Goal: Task Accomplishment & Management: Complete application form

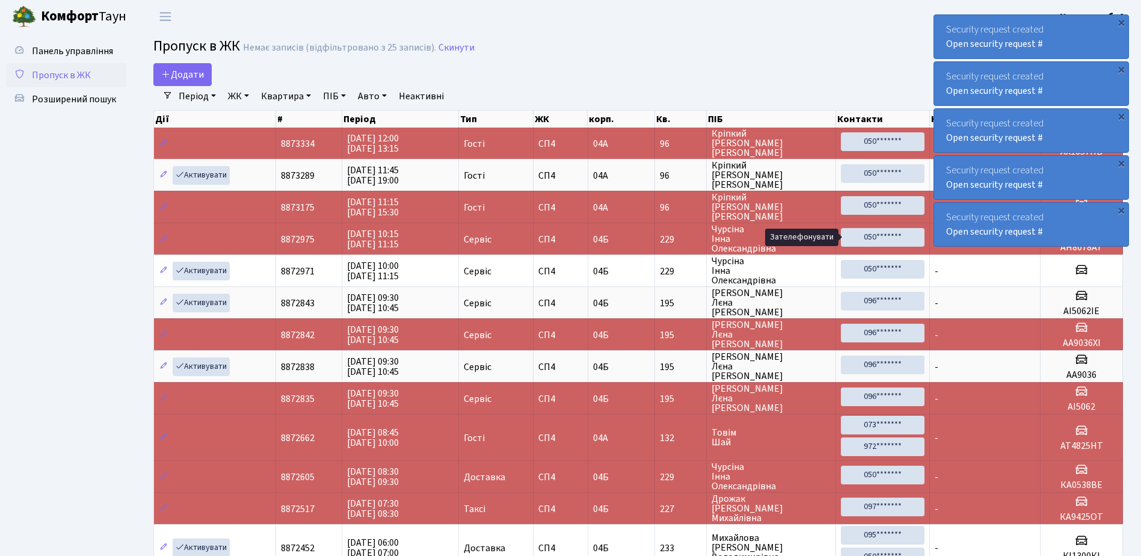
select select "25"
click at [1121, 20] on div "×" at bounding box center [1121, 22] width 12 height 12
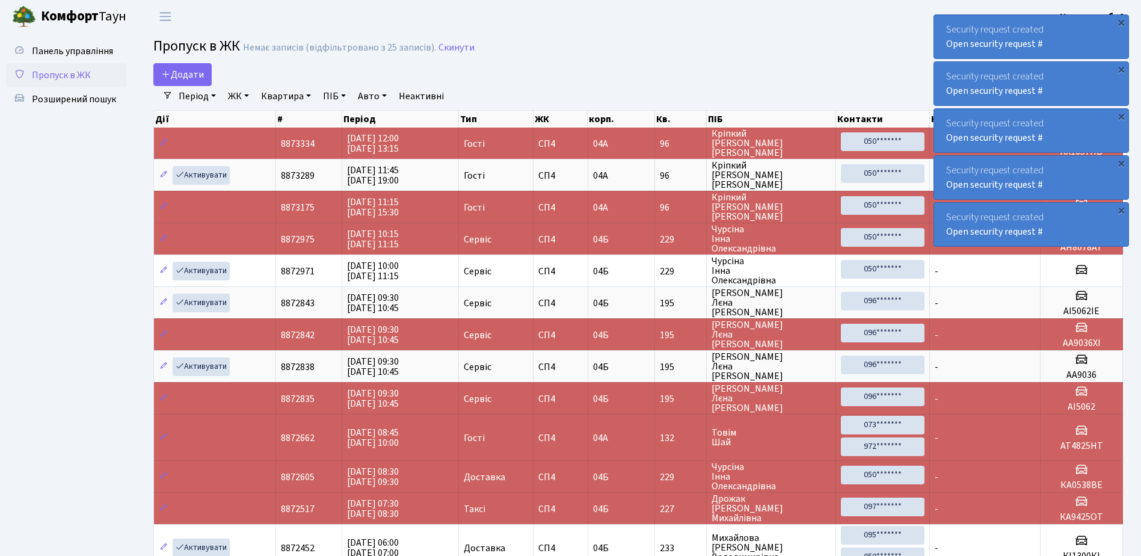
click at [1121, 20] on div "×" at bounding box center [1121, 22] width 12 height 12
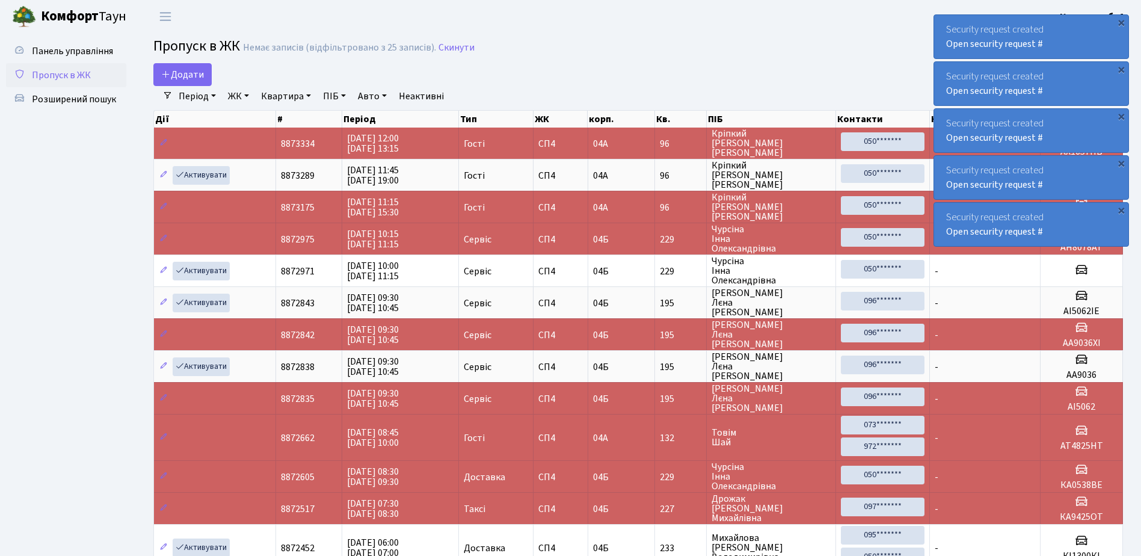
click at [1121, 20] on div "×" at bounding box center [1121, 22] width 12 height 12
click at [1121, 23] on div "×" at bounding box center [1121, 22] width 12 height 12
click at [1123, 22] on div "×" at bounding box center [1121, 22] width 12 height 12
click at [1122, 22] on div "×" at bounding box center [1121, 22] width 12 height 12
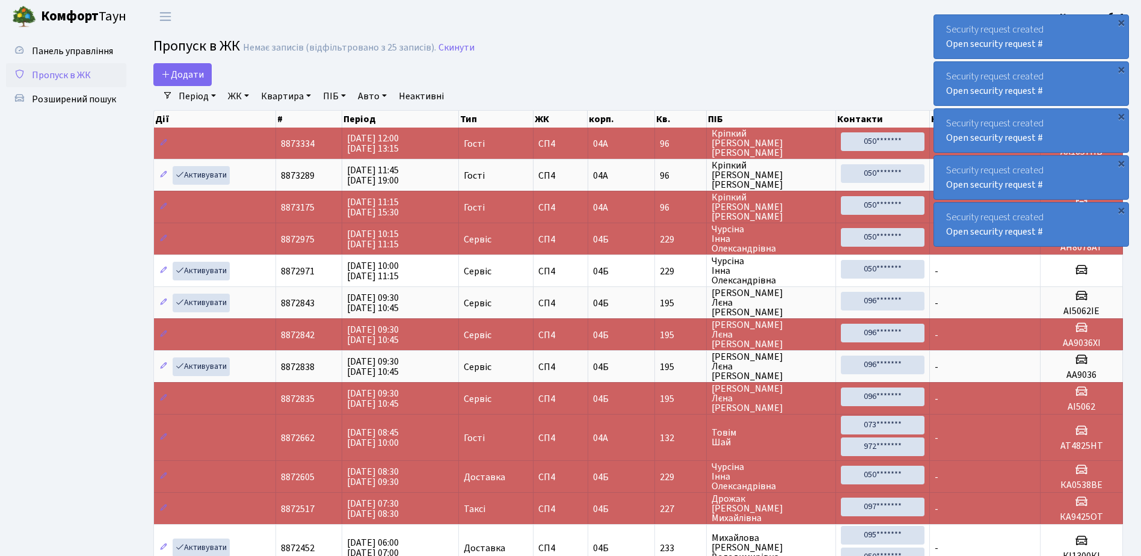
click at [1121, 22] on div "×" at bounding box center [1121, 22] width 12 height 12
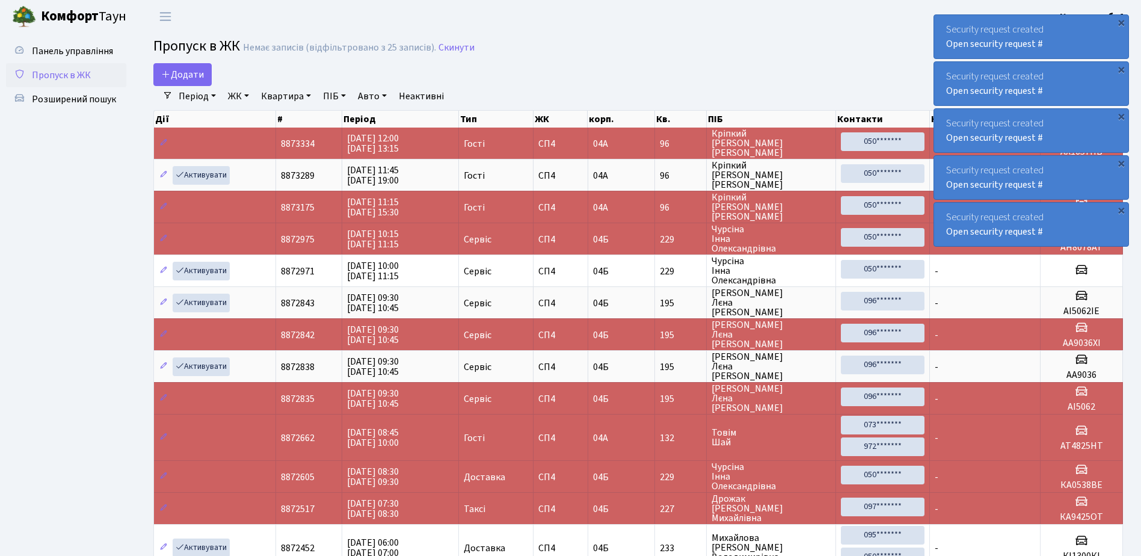
click at [1121, 22] on div "×" at bounding box center [1121, 22] width 12 height 12
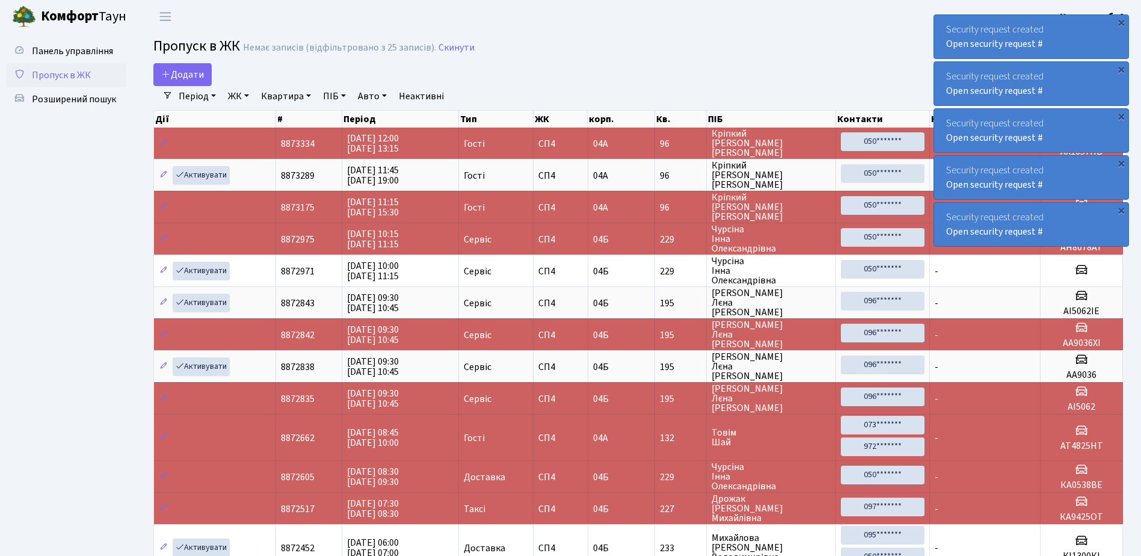
click at [1121, 22] on div "×" at bounding box center [1121, 22] width 12 height 12
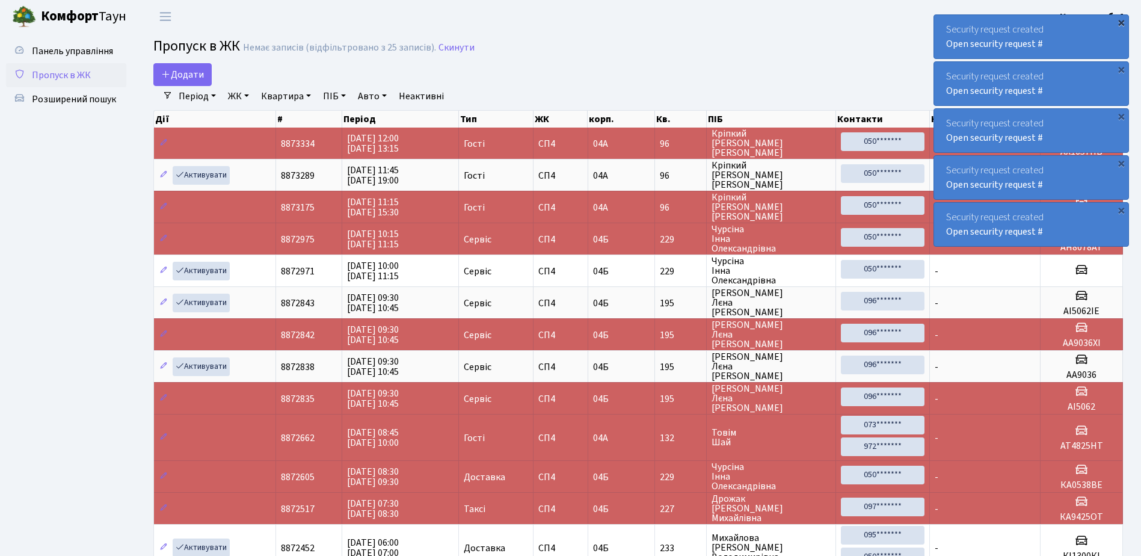
click at [1121, 22] on div "×" at bounding box center [1121, 22] width 12 height 12
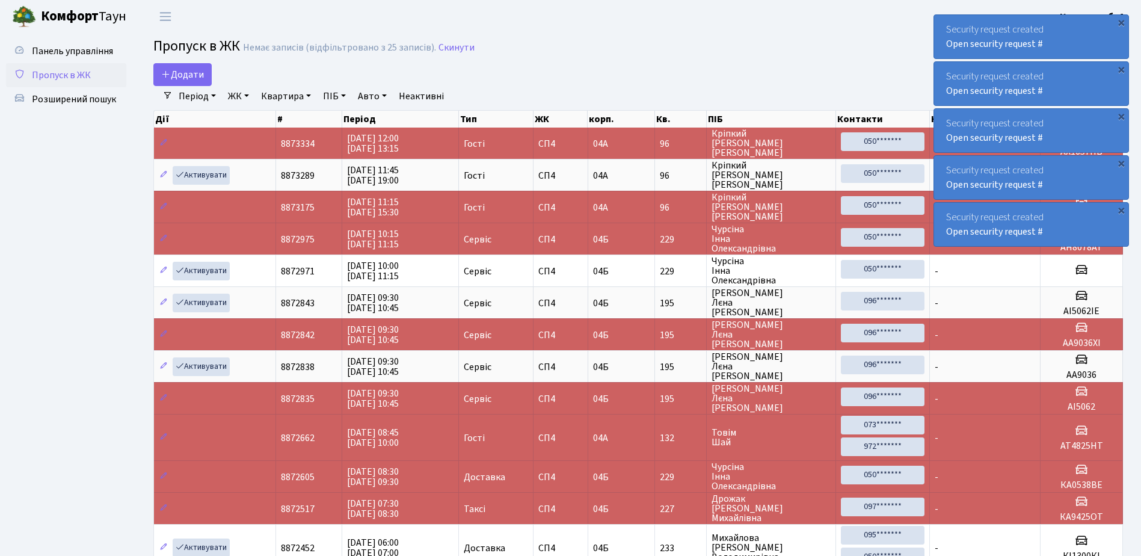
click at [1121, 22] on div "×" at bounding box center [1121, 22] width 12 height 12
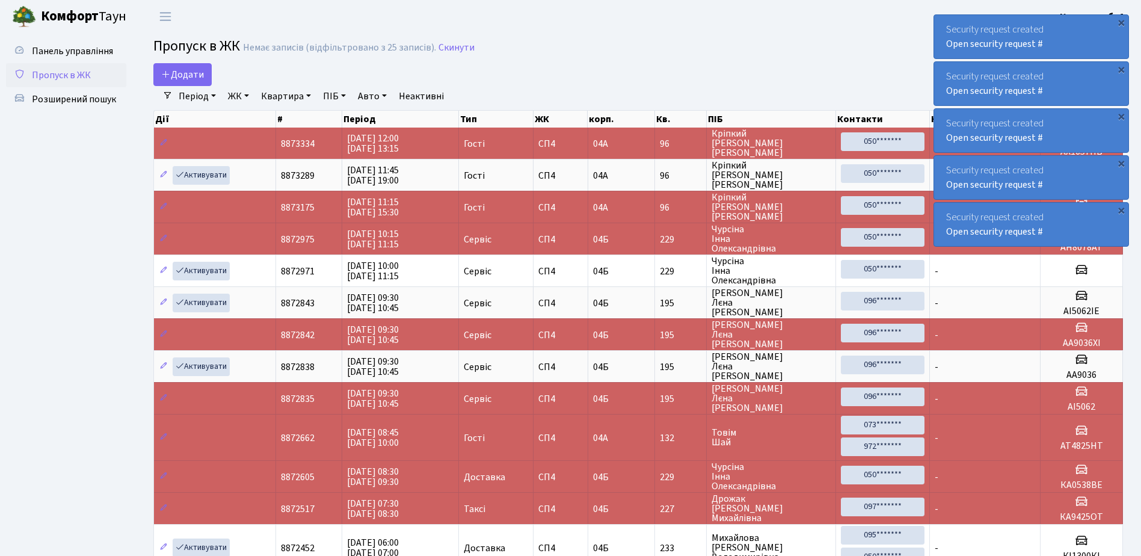
click at [1121, 22] on div "×" at bounding box center [1121, 22] width 12 height 12
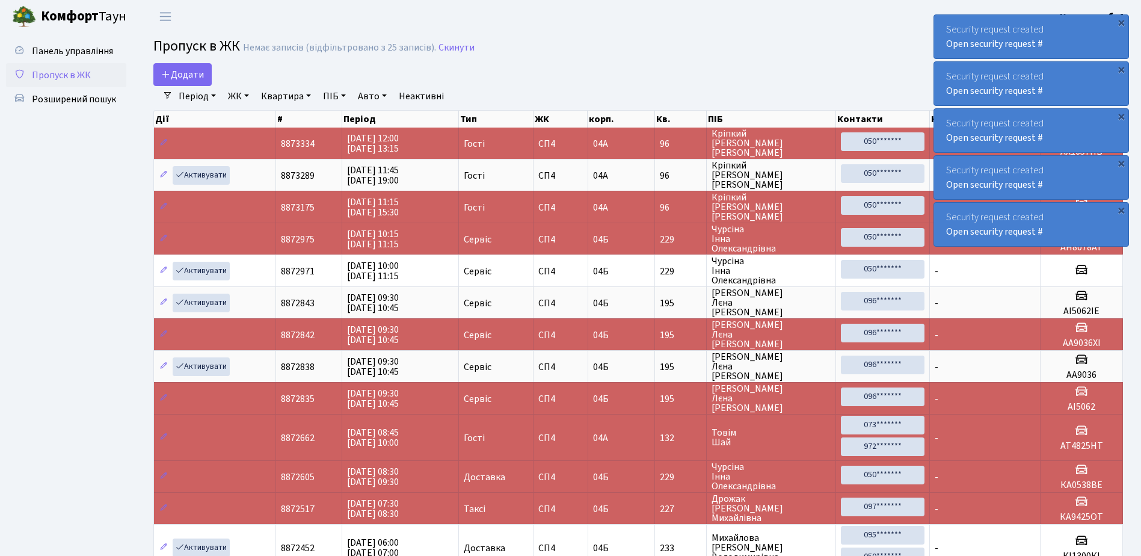
click at [1121, 22] on div "×" at bounding box center [1121, 22] width 12 height 12
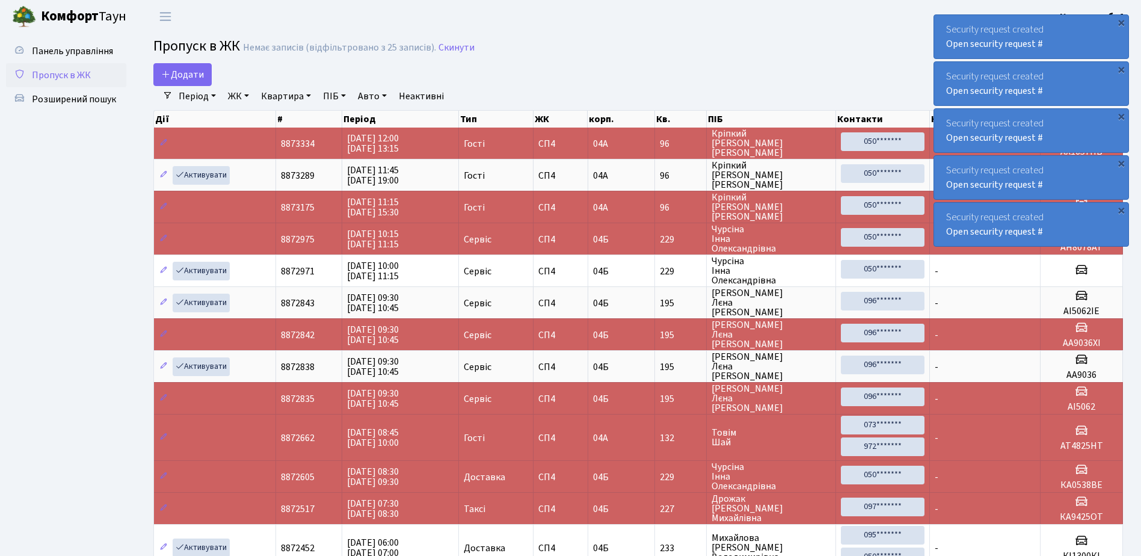
click at [1121, 22] on div "×" at bounding box center [1121, 22] width 12 height 12
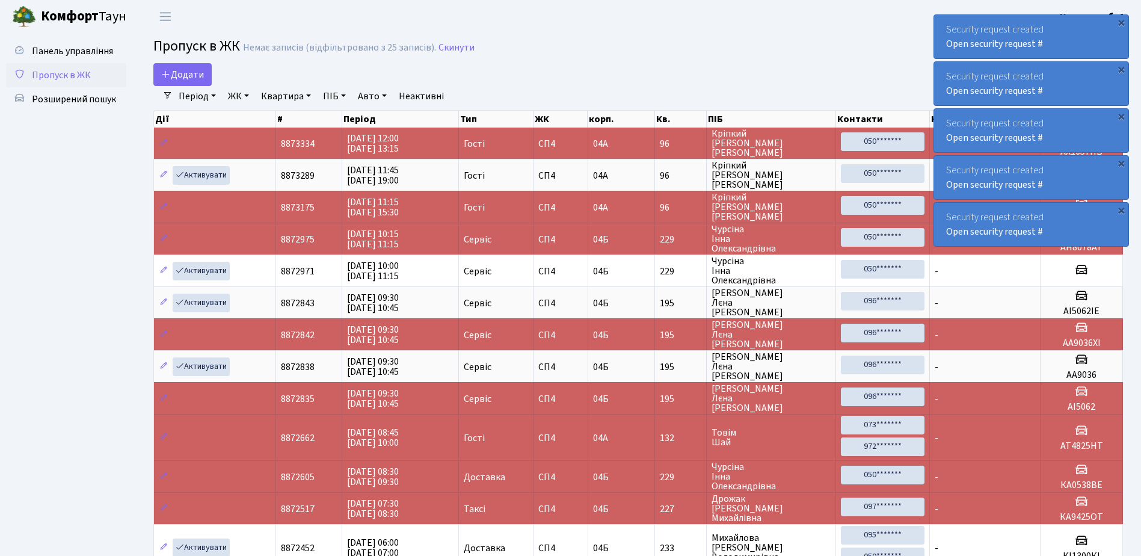
click at [1121, 22] on div "×" at bounding box center [1121, 22] width 12 height 12
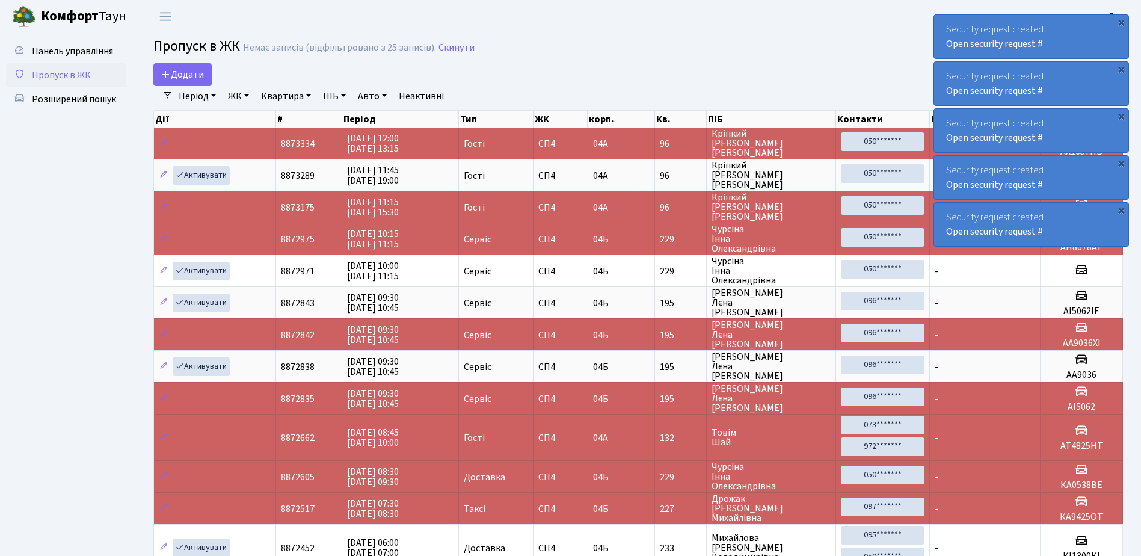
click at [1121, 22] on div "×" at bounding box center [1121, 22] width 12 height 12
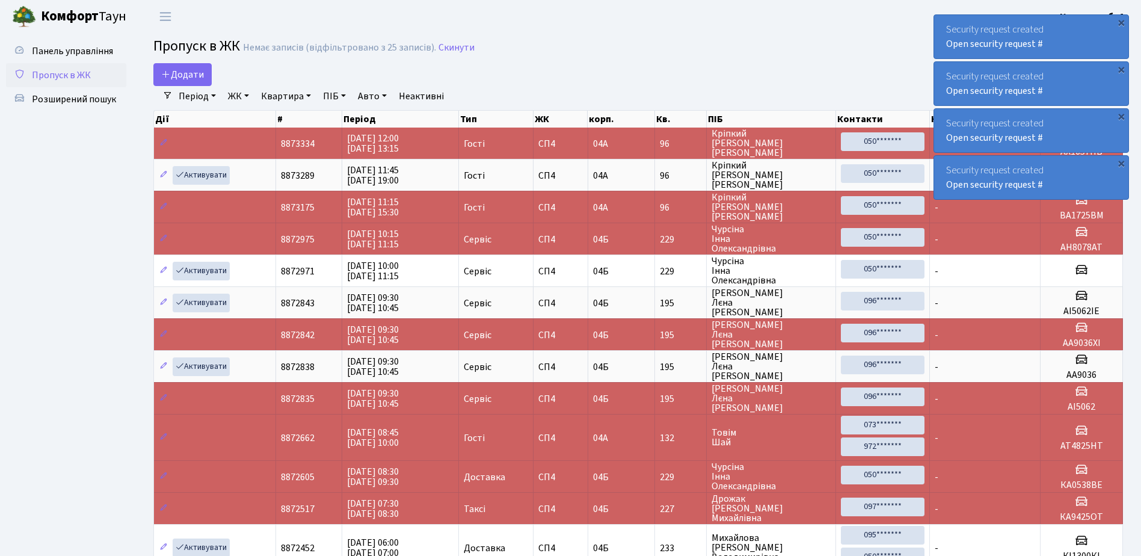
click at [1121, 22] on div "×" at bounding box center [1121, 22] width 12 height 12
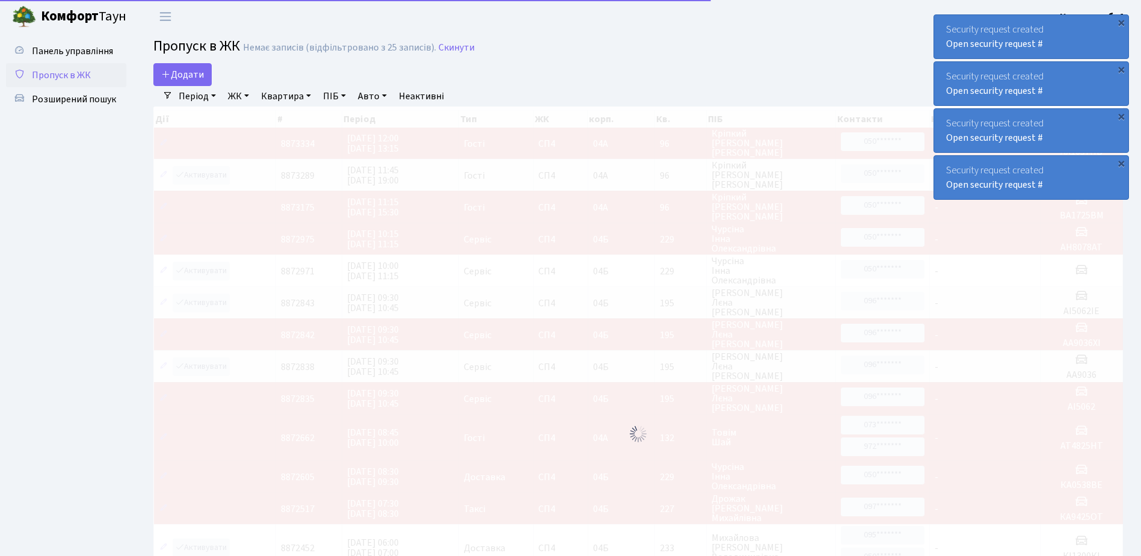
click at [1121, 22] on div "×" at bounding box center [1121, 22] width 12 height 12
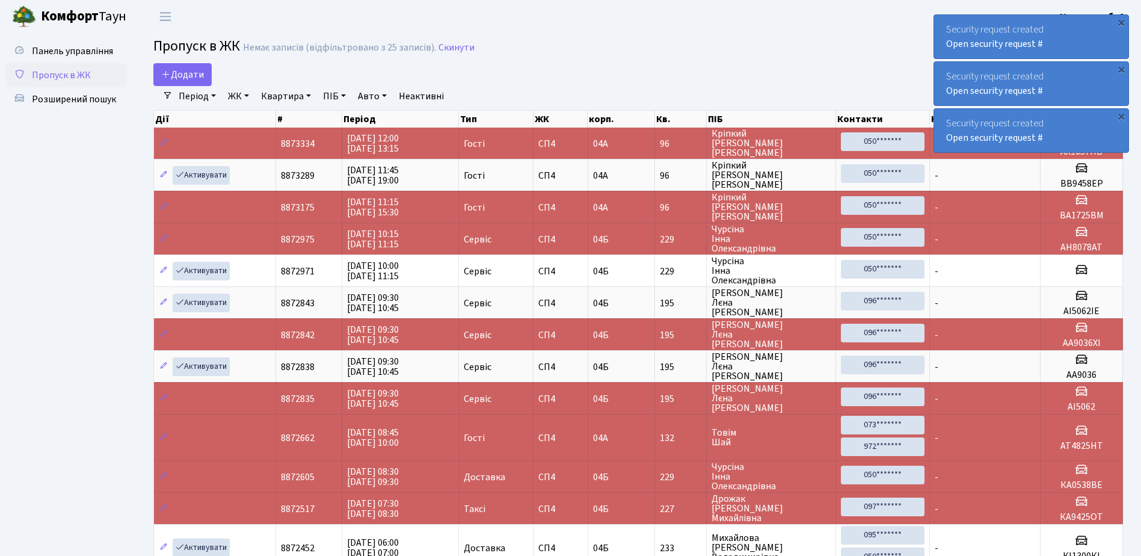
click at [1121, 22] on div "×" at bounding box center [1121, 22] width 12 height 12
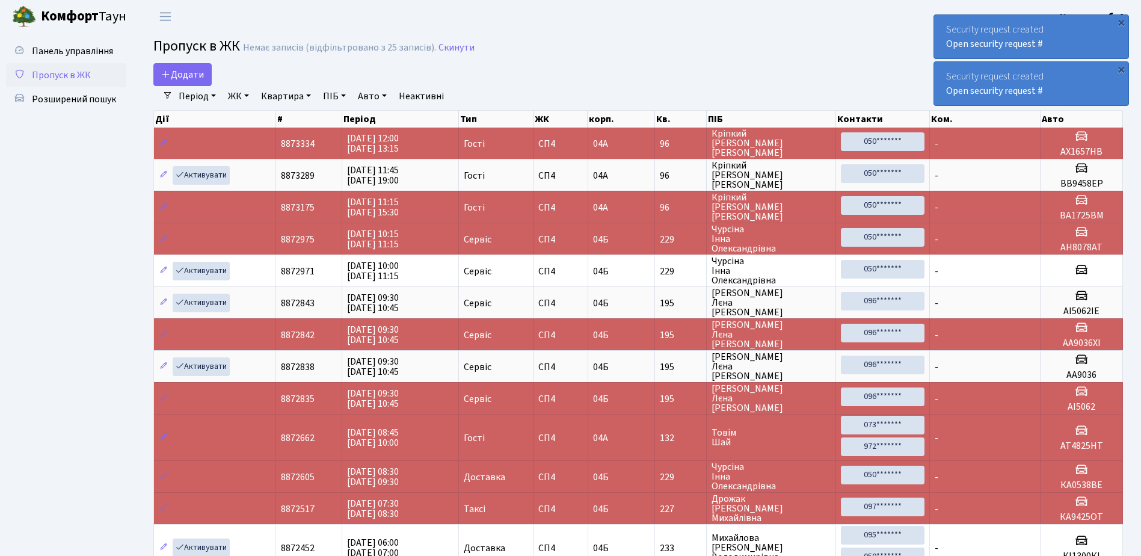
click at [1121, 22] on div "×" at bounding box center [1121, 22] width 12 height 12
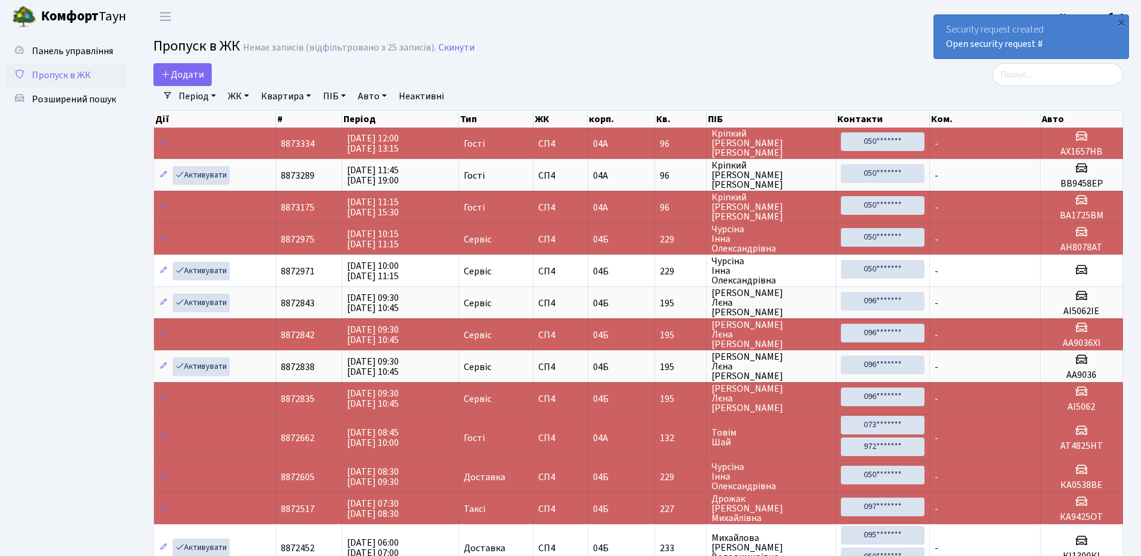
click at [1121, 22] on div "×" at bounding box center [1121, 22] width 12 height 12
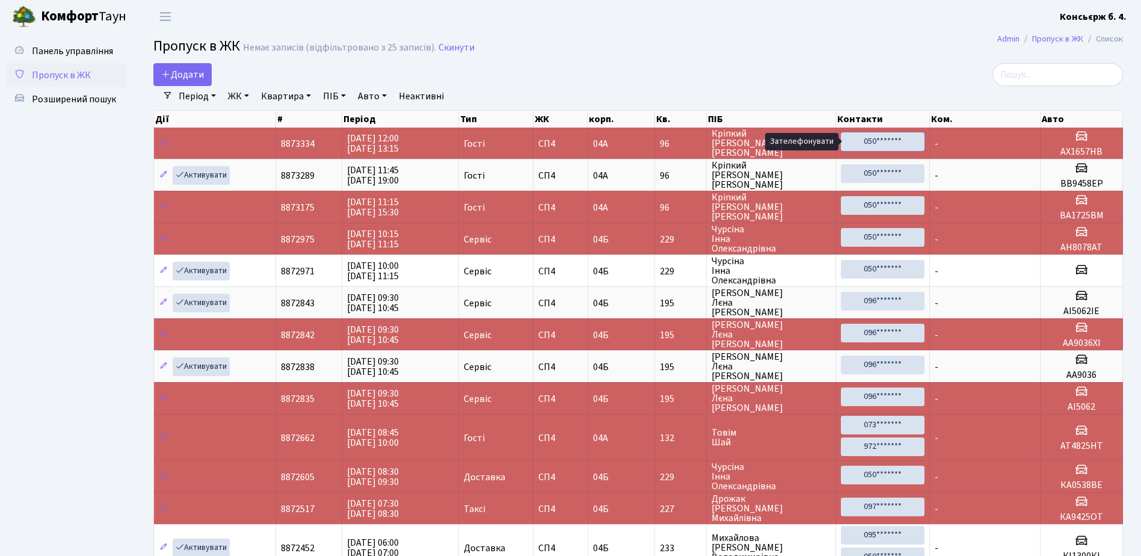
drag, startPoint x: 887, startPoint y: 138, endPoint x: 679, endPoint y: 33, distance: 232.4
click at [887, 138] on link "050*******" at bounding box center [883, 141] width 84 height 19
drag, startPoint x: 884, startPoint y: 139, endPoint x: 875, endPoint y: 77, distance: 62.7
click at [875, 77] on div at bounding box center [967, 74] width 311 height 23
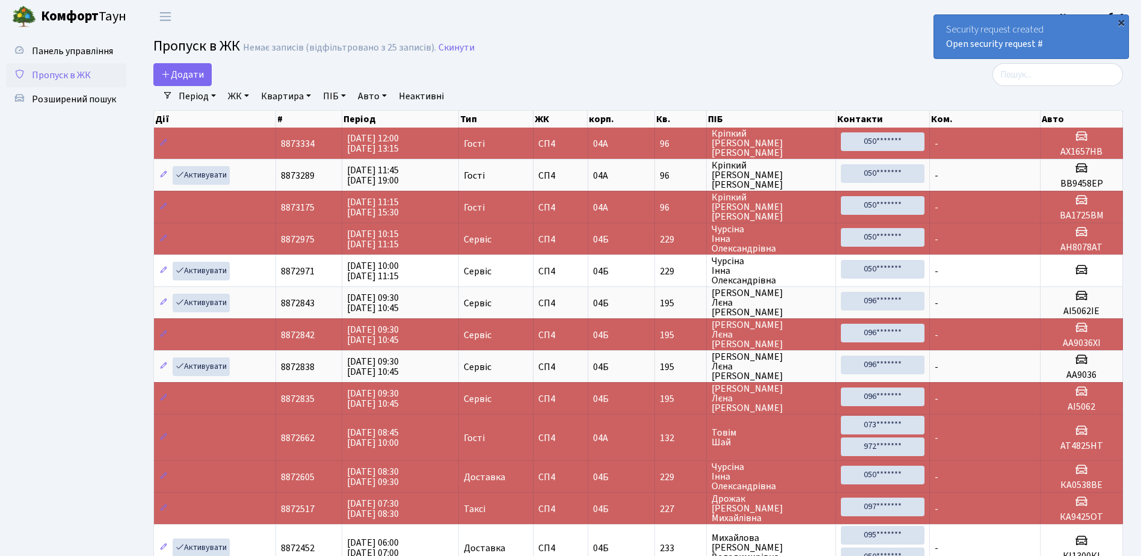
click at [1122, 21] on div "×" at bounding box center [1121, 22] width 12 height 12
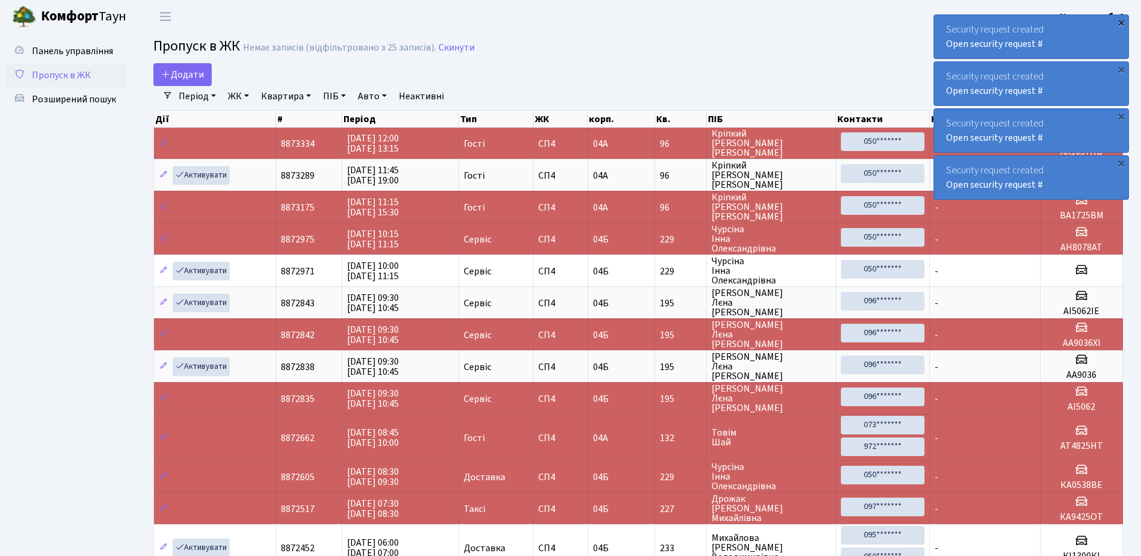
click at [1121, 20] on div "×" at bounding box center [1121, 22] width 12 height 12
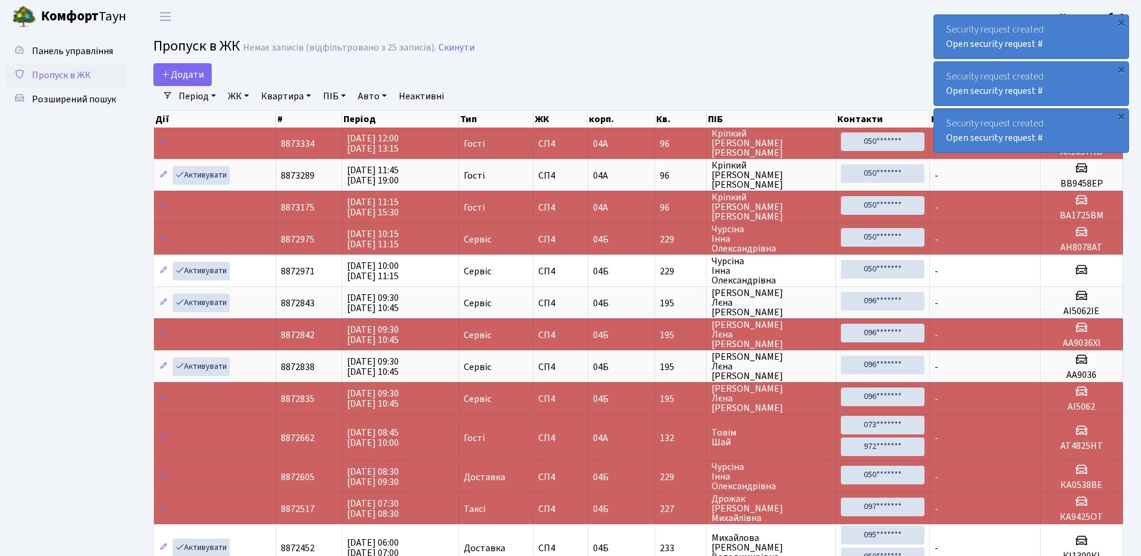
click at [1121, 20] on div "×" at bounding box center [1121, 22] width 12 height 12
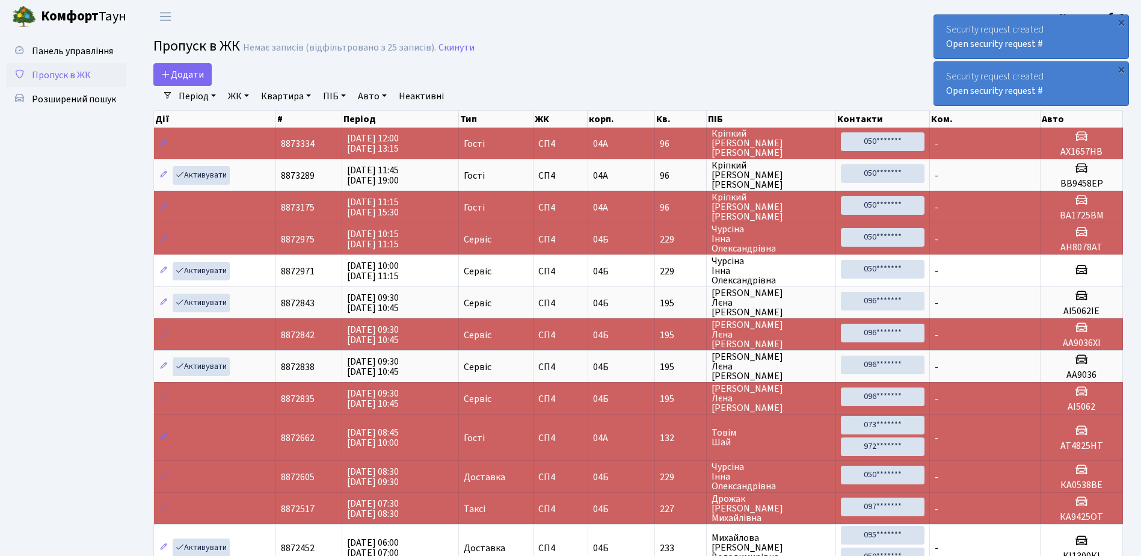
click at [1121, 20] on div "×" at bounding box center [1121, 22] width 12 height 12
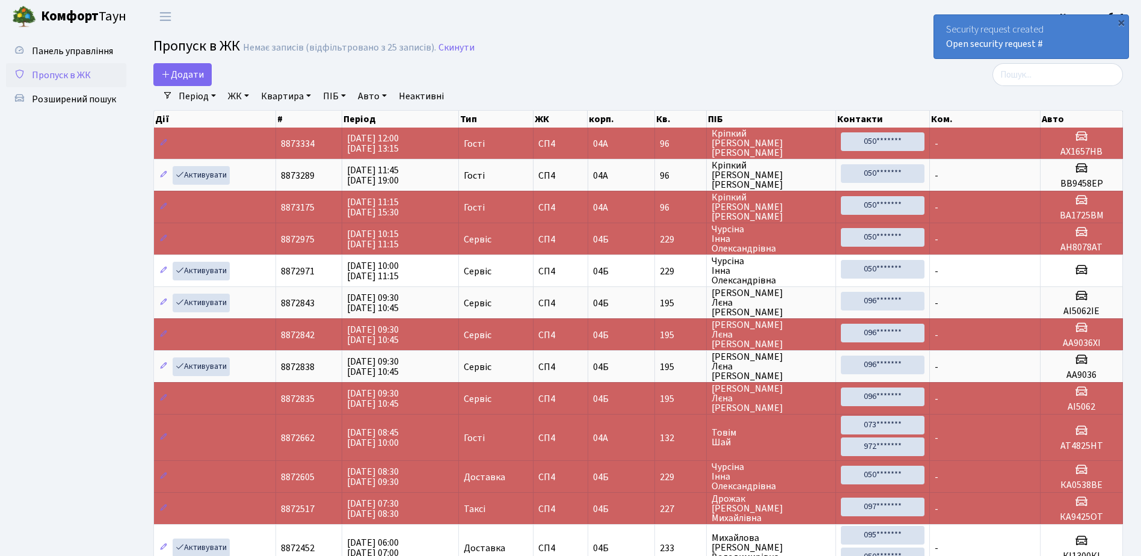
click at [1121, 20] on div "×" at bounding box center [1121, 22] width 12 height 12
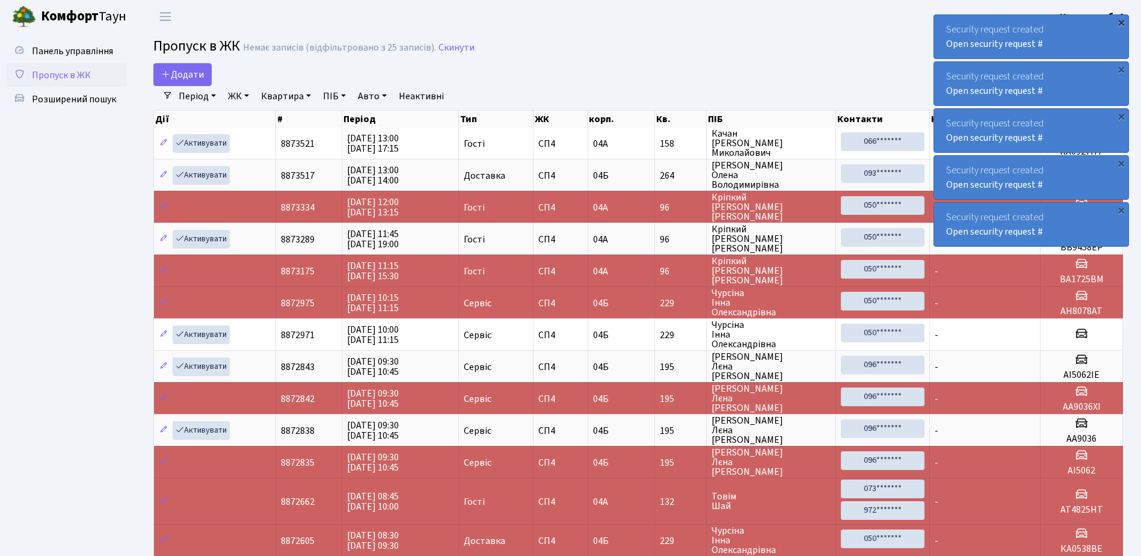
click at [1121, 22] on div "×" at bounding box center [1121, 22] width 12 height 12
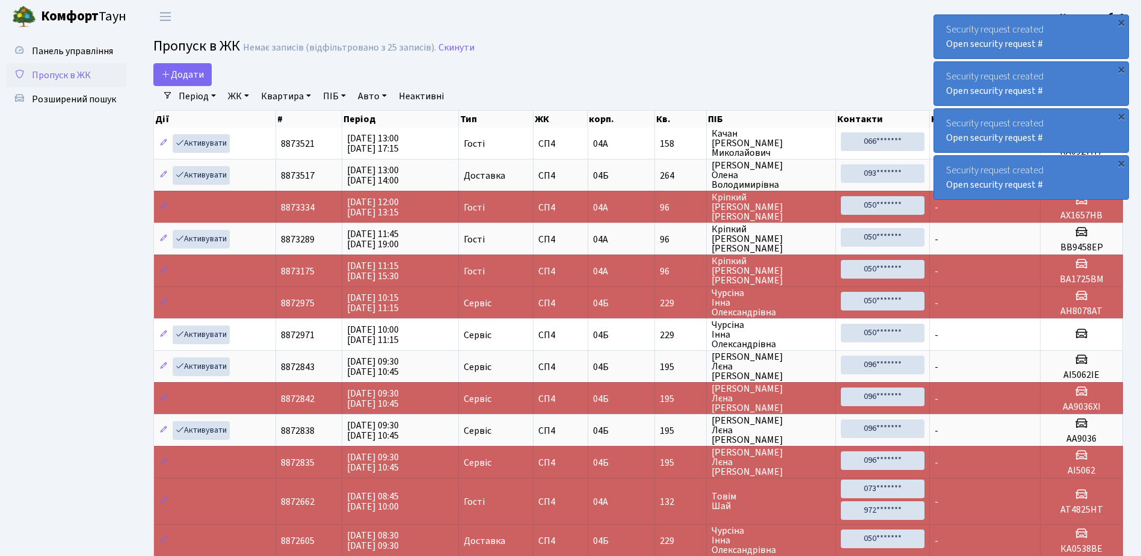
click at [1121, 22] on div "×" at bounding box center [1121, 22] width 12 height 12
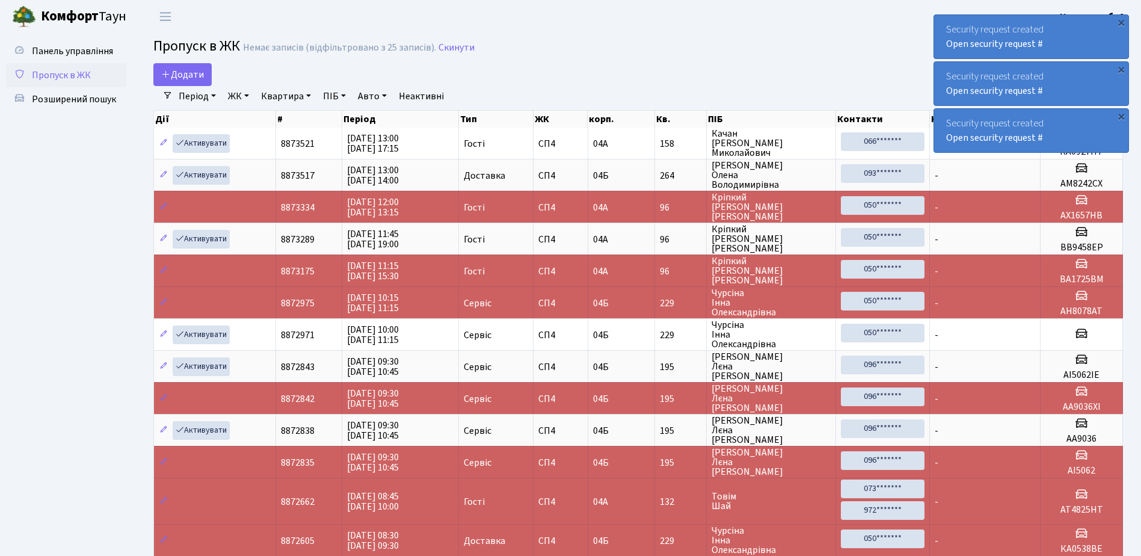
click at [1122, 22] on div "×" at bounding box center [1121, 22] width 12 height 12
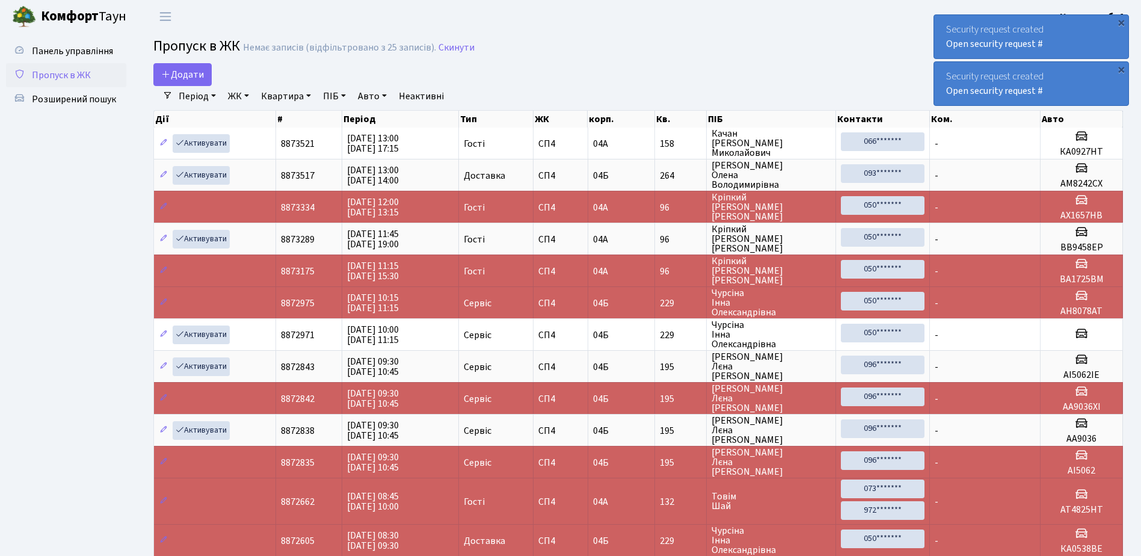
click at [1122, 22] on div "×" at bounding box center [1121, 22] width 12 height 12
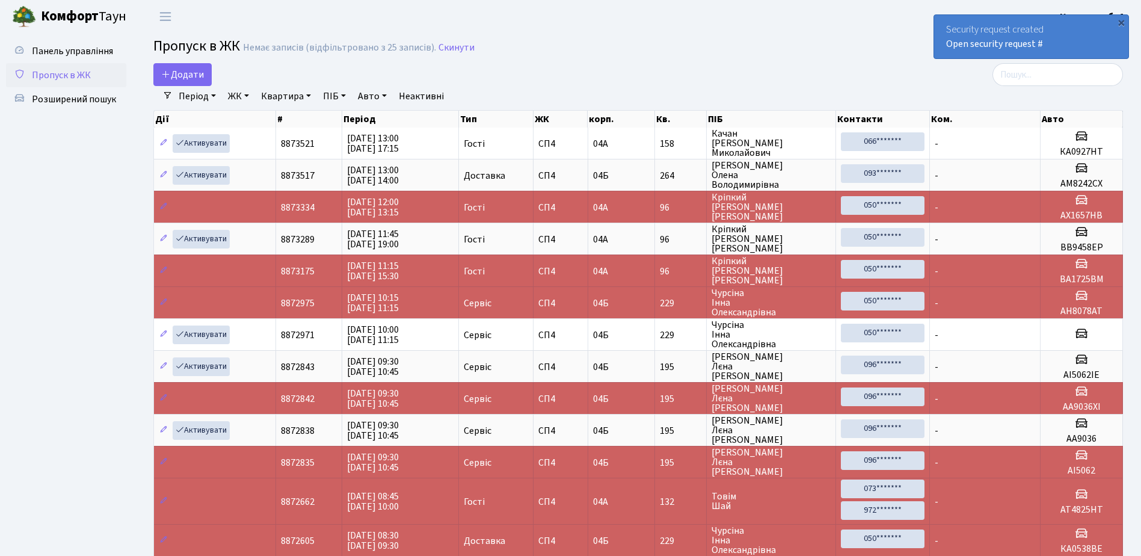
click at [1122, 22] on div "×" at bounding box center [1121, 22] width 12 height 12
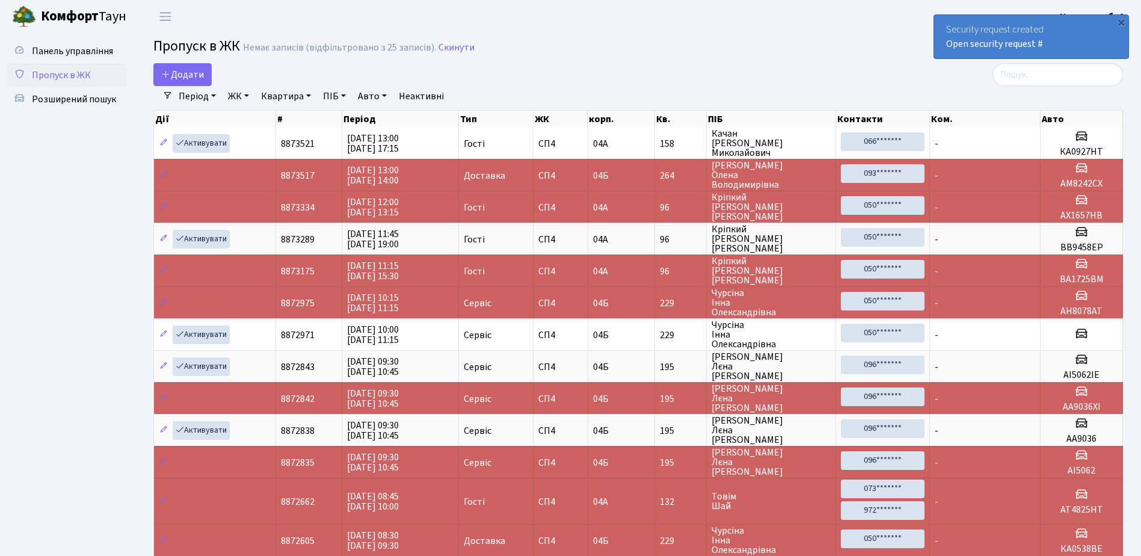
click at [1122, 22] on div "×" at bounding box center [1121, 22] width 12 height 12
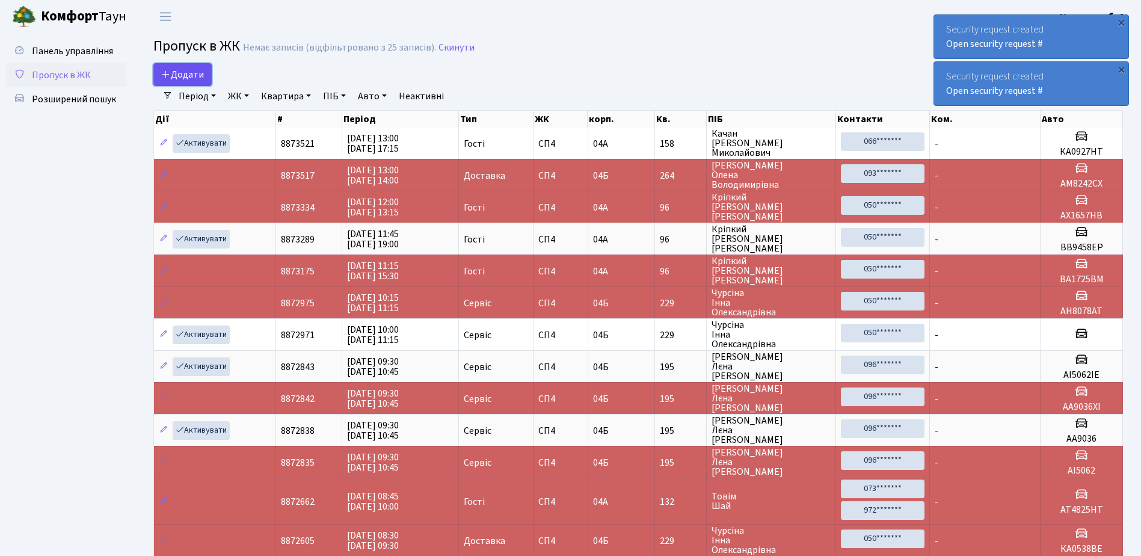
click at [186, 70] on span "Додати" at bounding box center [182, 74] width 43 height 13
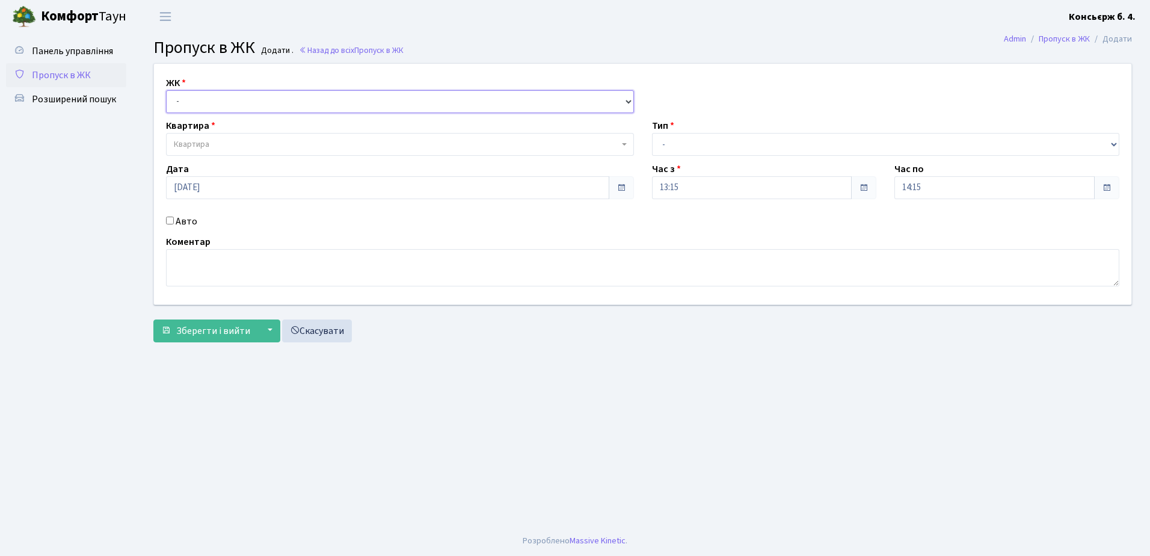
click at [200, 102] on select "- [STREET_ADDRESS]" at bounding box center [400, 101] width 468 height 23
select select "325"
click at [166, 90] on select "- [STREET_ADDRESS]" at bounding box center [400, 101] width 468 height 23
select select
click at [225, 143] on span "Квартира" at bounding box center [396, 144] width 445 height 12
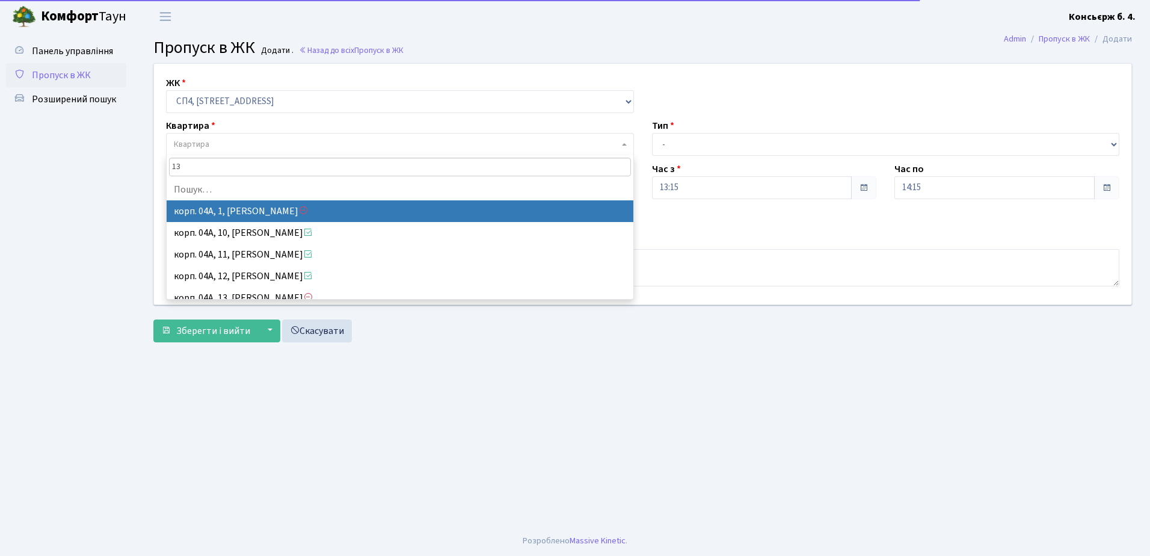
type input "130"
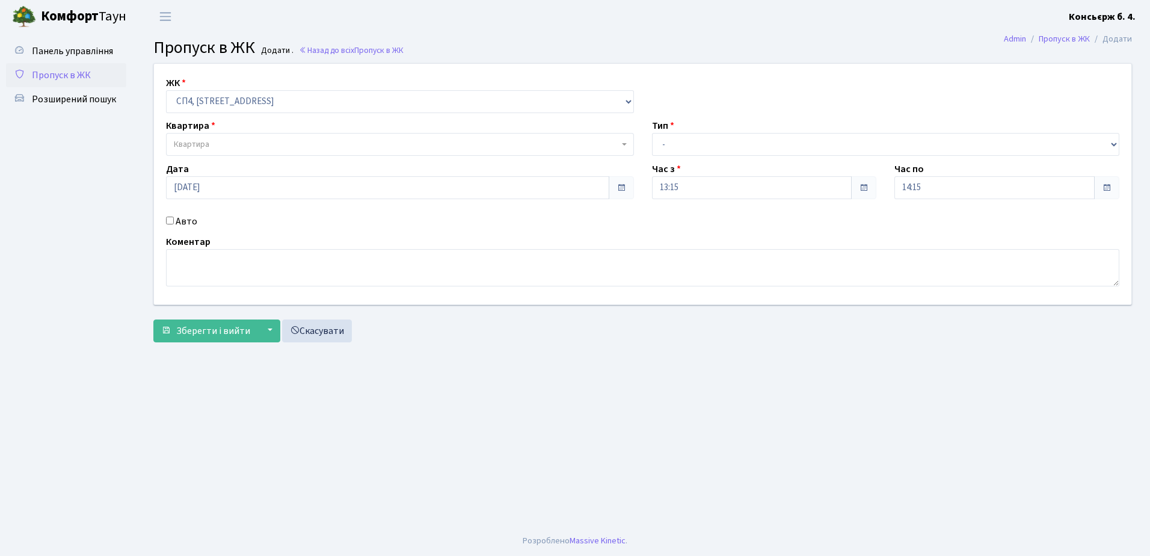
click at [170, 220] on input "Авто" at bounding box center [170, 221] width 8 height 8
checkbox input "true"
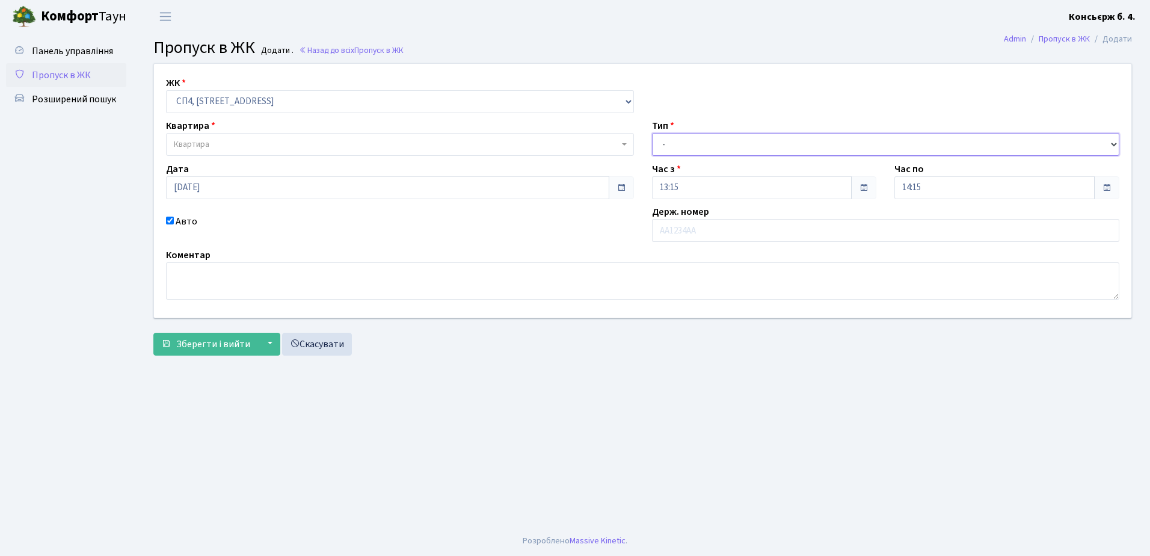
click at [692, 142] on select "- Доставка Таксі Гості Сервіс" at bounding box center [886, 144] width 468 height 23
select select "1"
click at [652, 133] on select "- Доставка Таксі Гості Сервіс" at bounding box center [886, 144] width 468 height 23
click at [704, 230] on input "text" at bounding box center [886, 230] width 468 height 23
type input "ф"
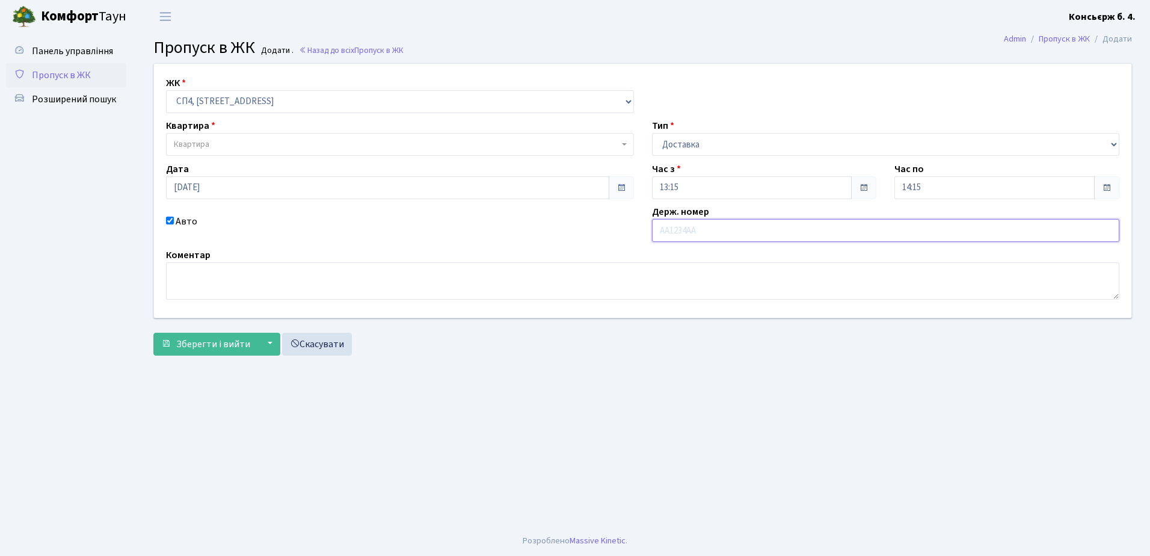
type input "а"
type input "АА9985СТ"
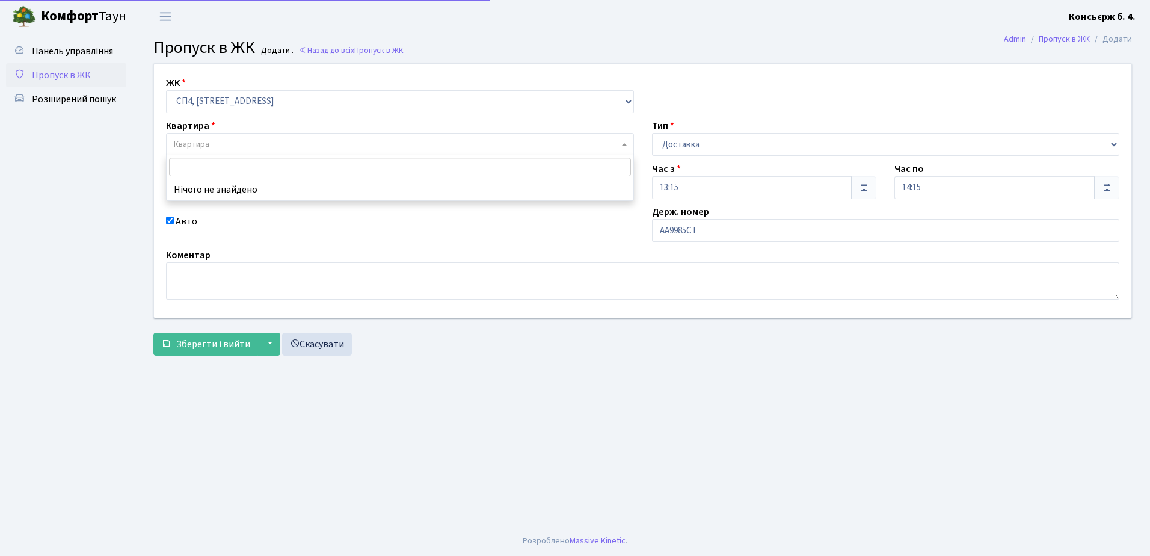
click at [344, 141] on span "Квартира" at bounding box center [396, 144] width 445 height 12
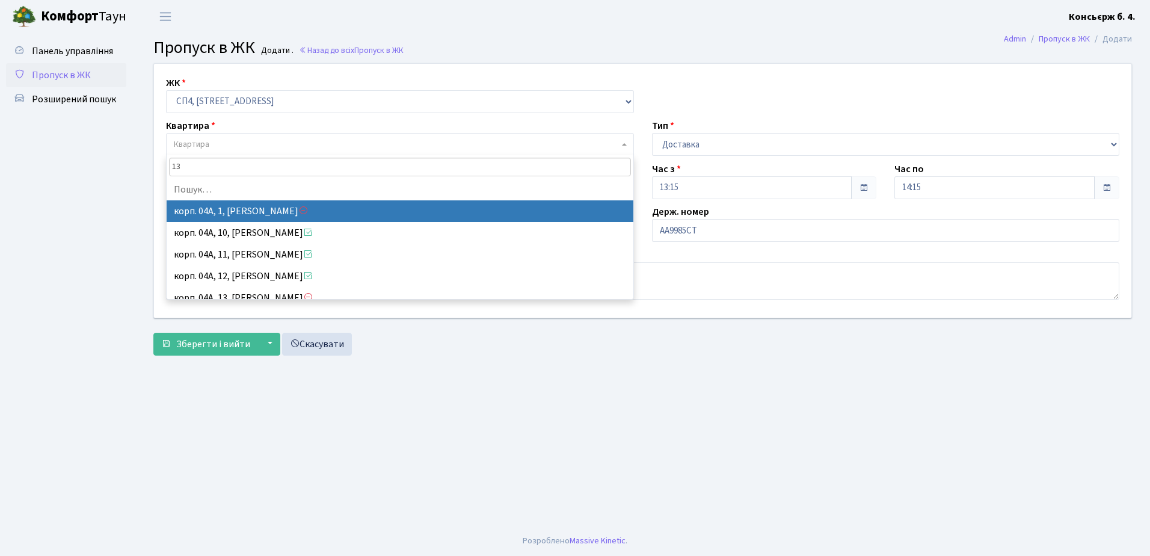
type input "130"
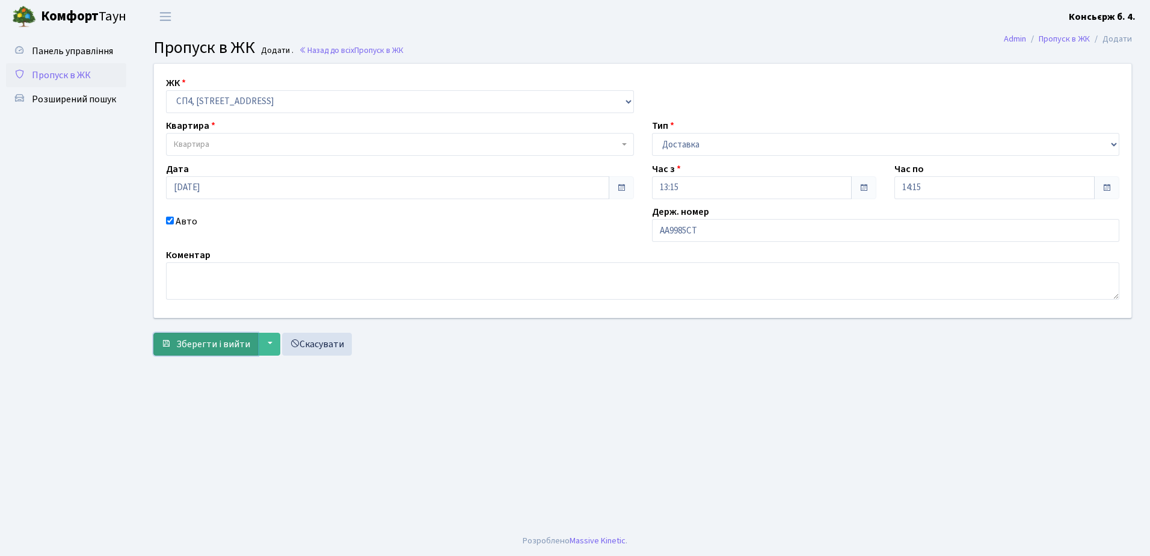
click at [197, 343] on span "Зберегти і вийти" at bounding box center [213, 343] width 74 height 13
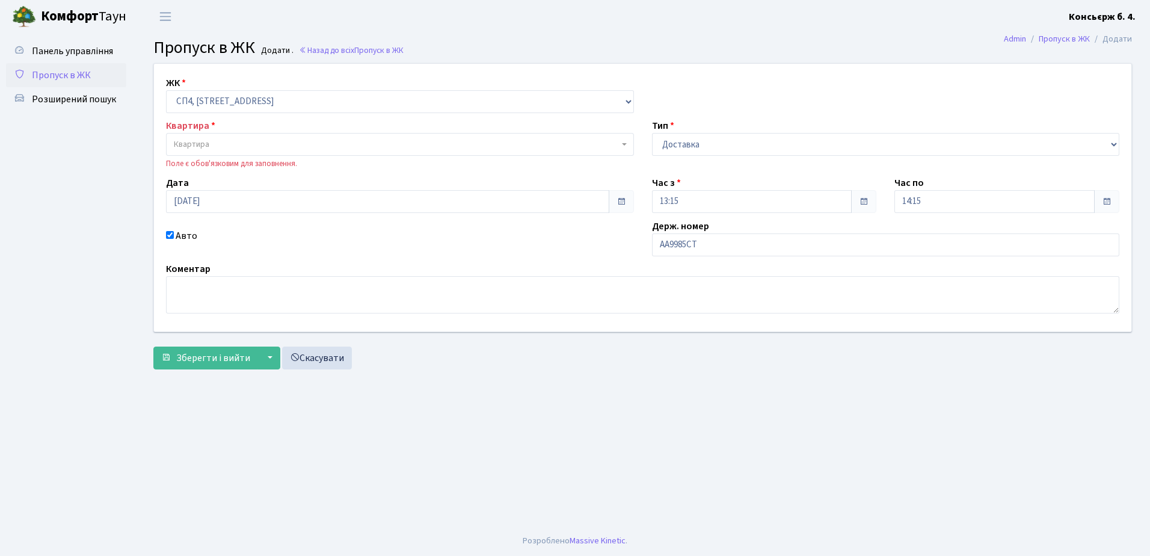
click at [262, 139] on span "Квартира" at bounding box center [396, 144] width 445 height 12
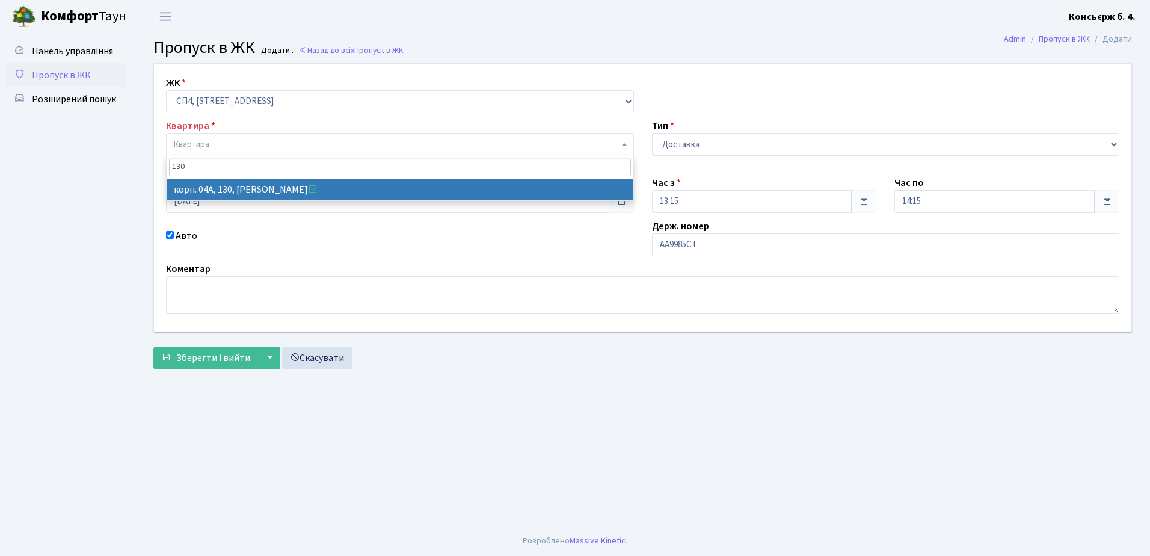
type input "130"
select select "21158"
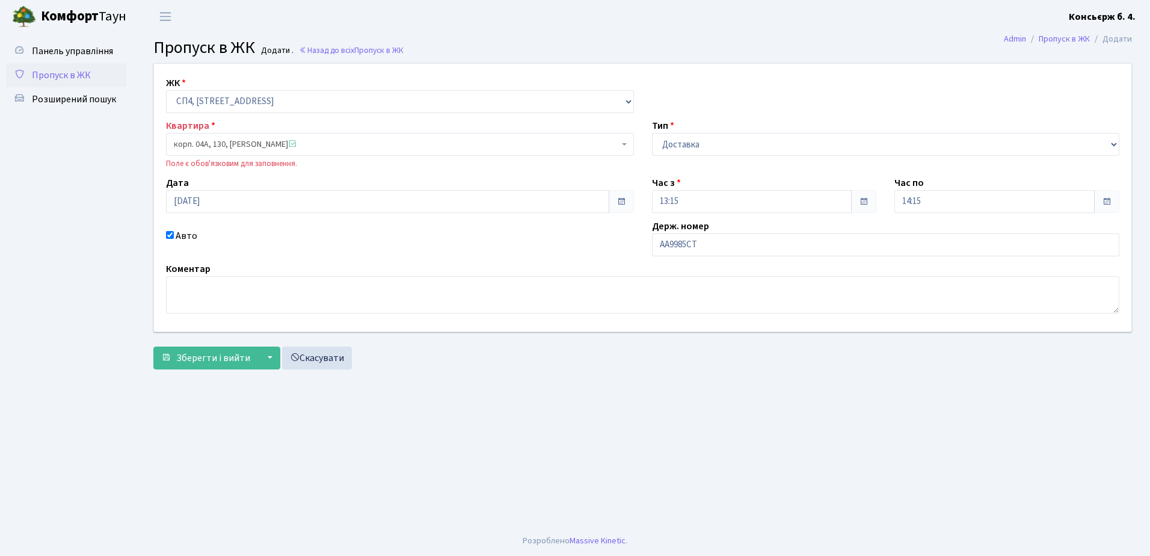
click at [176, 122] on label "Квартира" at bounding box center [190, 125] width 49 height 14
click at [218, 127] on div "Квартира корп. 04А, 130, Кулик Олександр Володимирович <span class='la la-check…" at bounding box center [400, 143] width 486 height 51
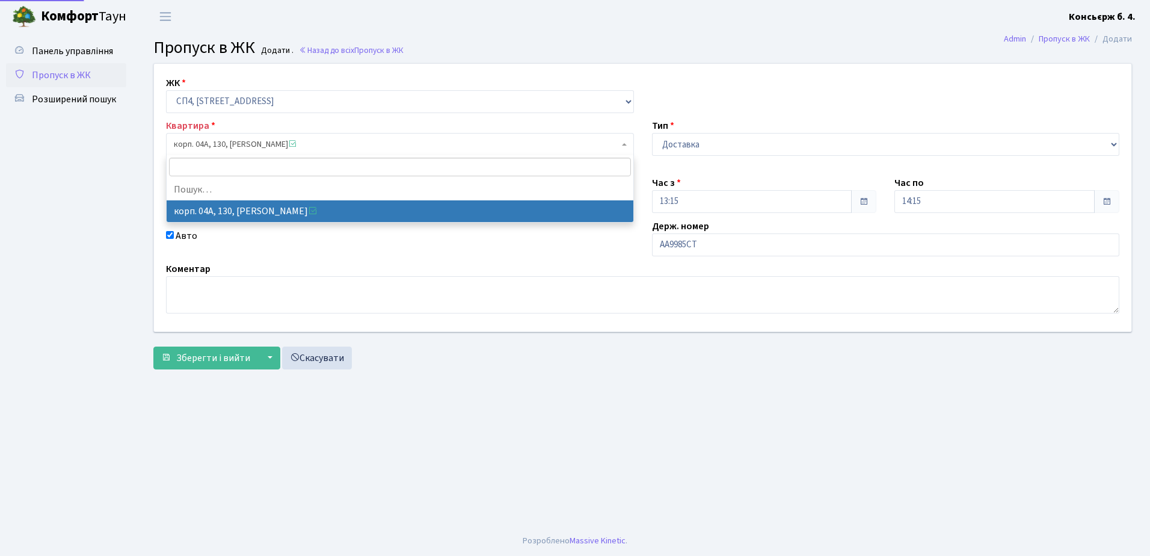
click at [625, 144] on b at bounding box center [624, 144] width 5 height 2
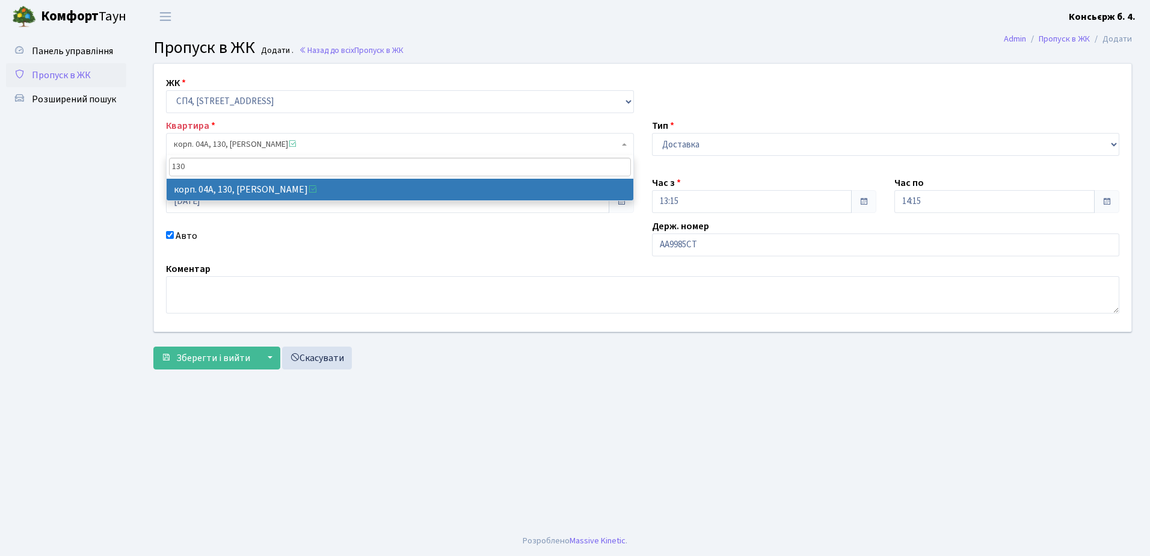
type input "130"
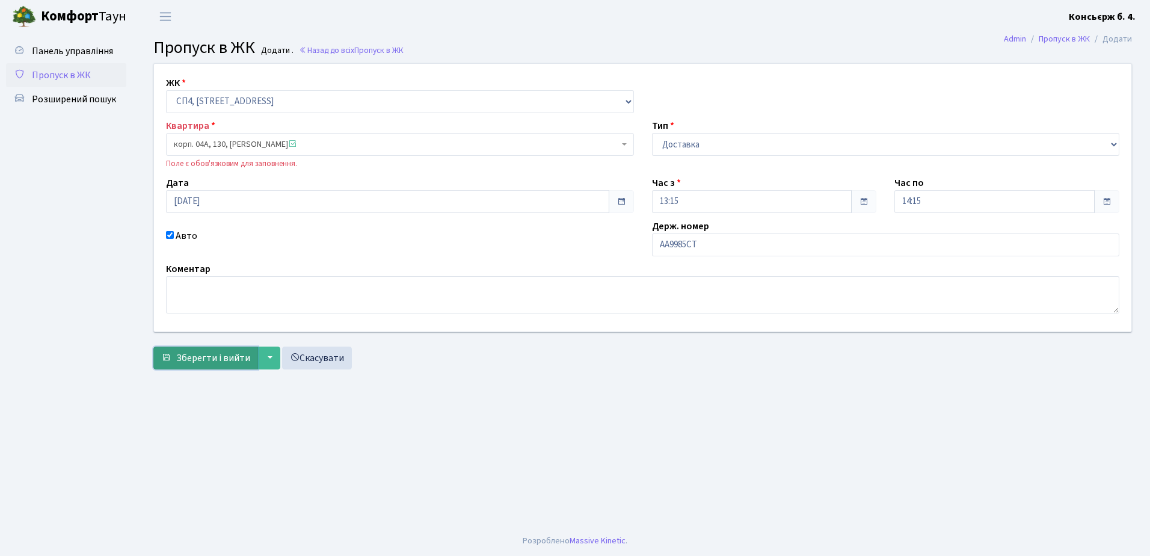
click at [208, 356] on span "Зберегти і вийти" at bounding box center [213, 357] width 74 height 13
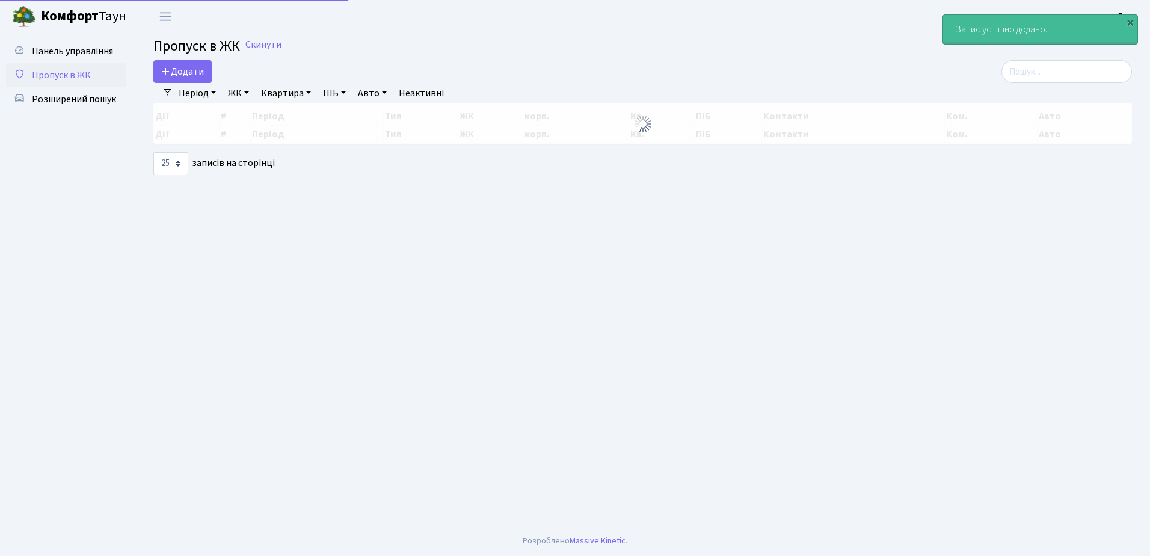
select select "25"
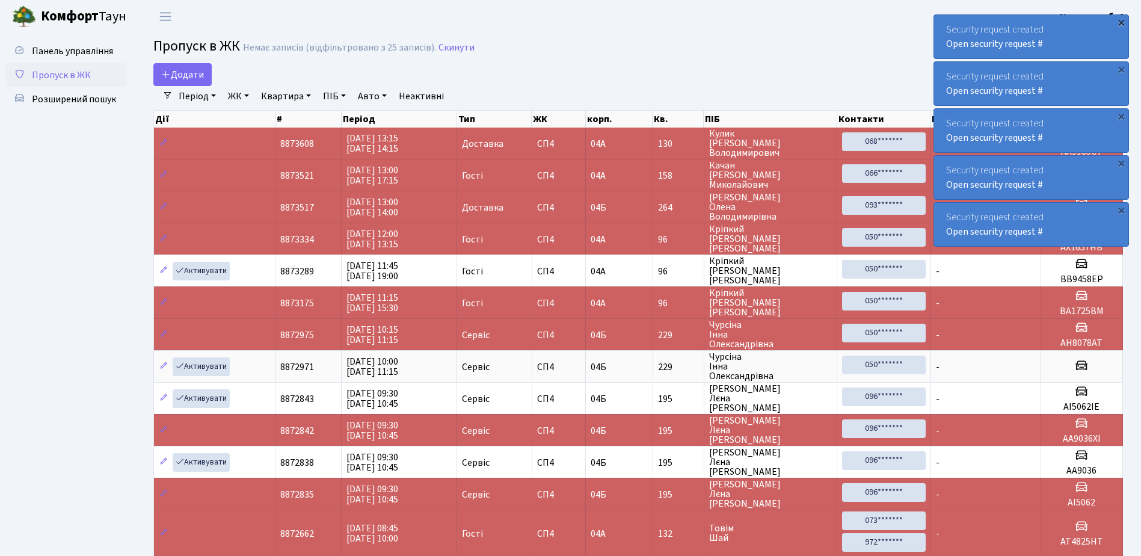
click at [1121, 20] on div "×" at bounding box center [1121, 22] width 12 height 12
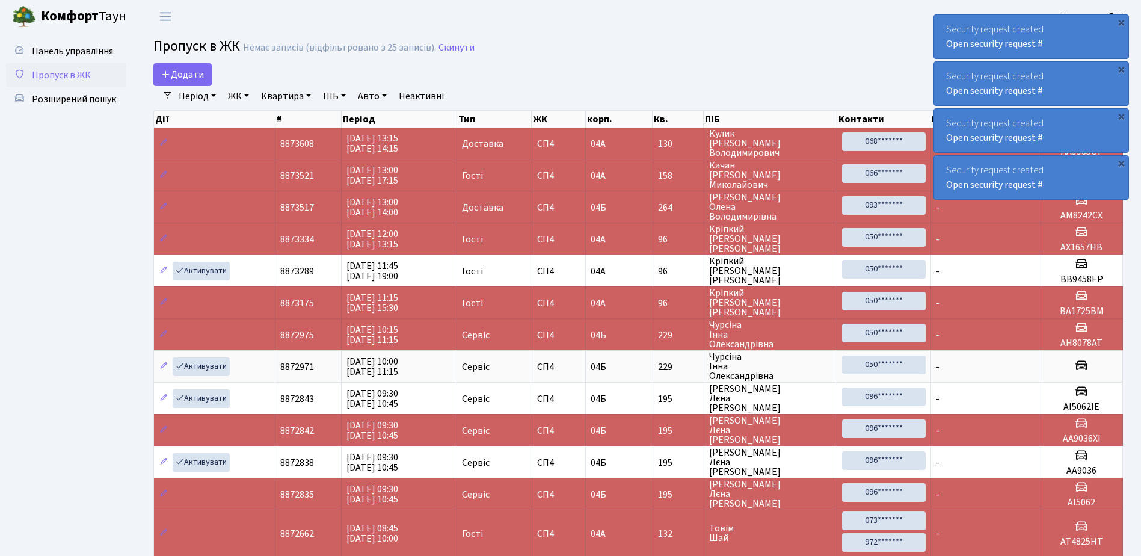
click at [1121, 20] on div "×" at bounding box center [1121, 22] width 12 height 12
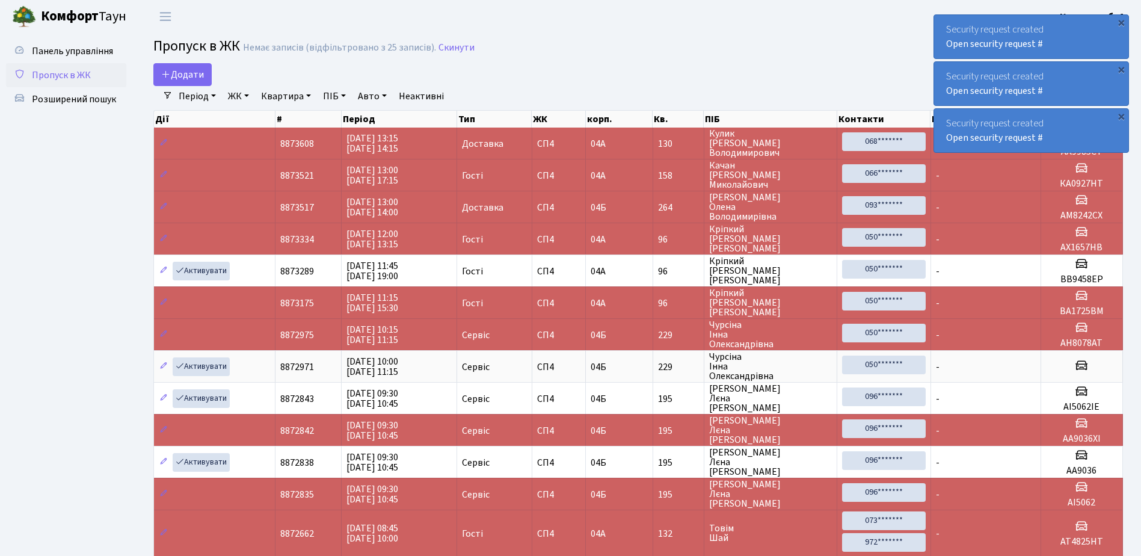
click at [1121, 20] on div "×" at bounding box center [1121, 22] width 12 height 12
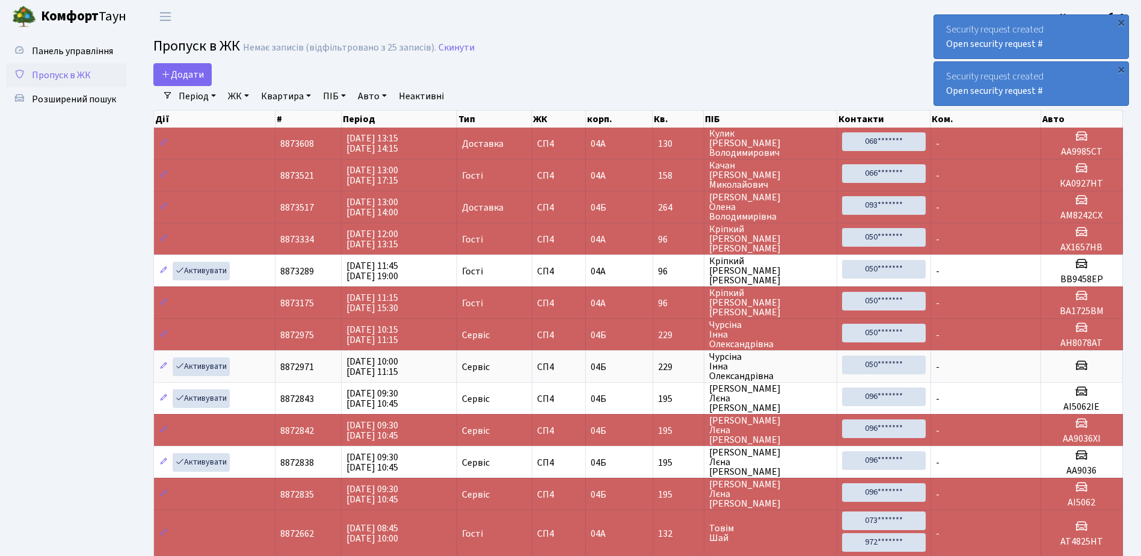
click at [1120, 22] on div "×" at bounding box center [1121, 22] width 12 height 12
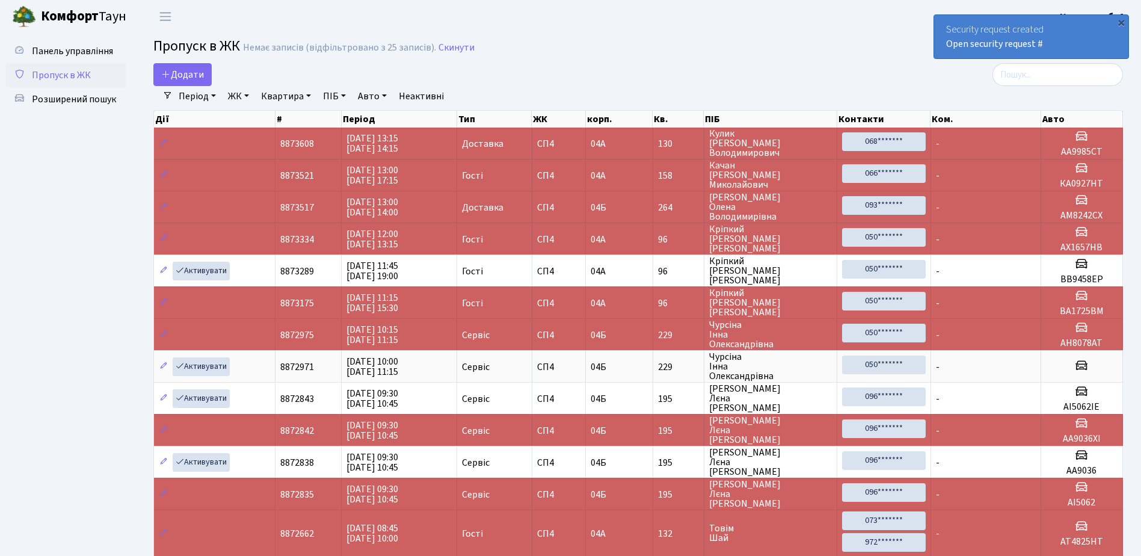
click at [1120, 22] on div "×" at bounding box center [1121, 22] width 12 height 12
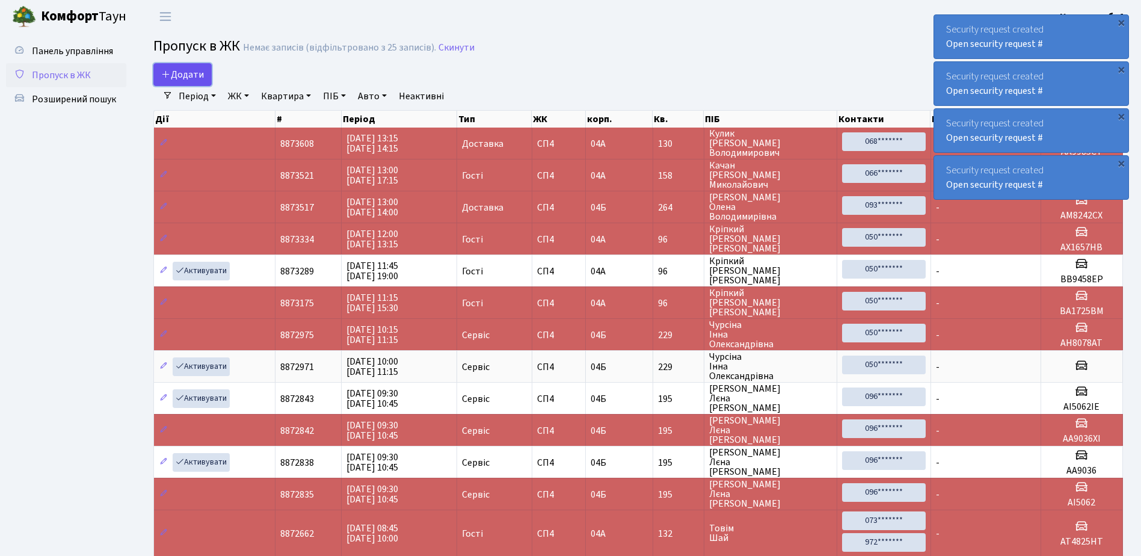
click at [181, 74] on span "Додати" at bounding box center [182, 74] width 43 height 13
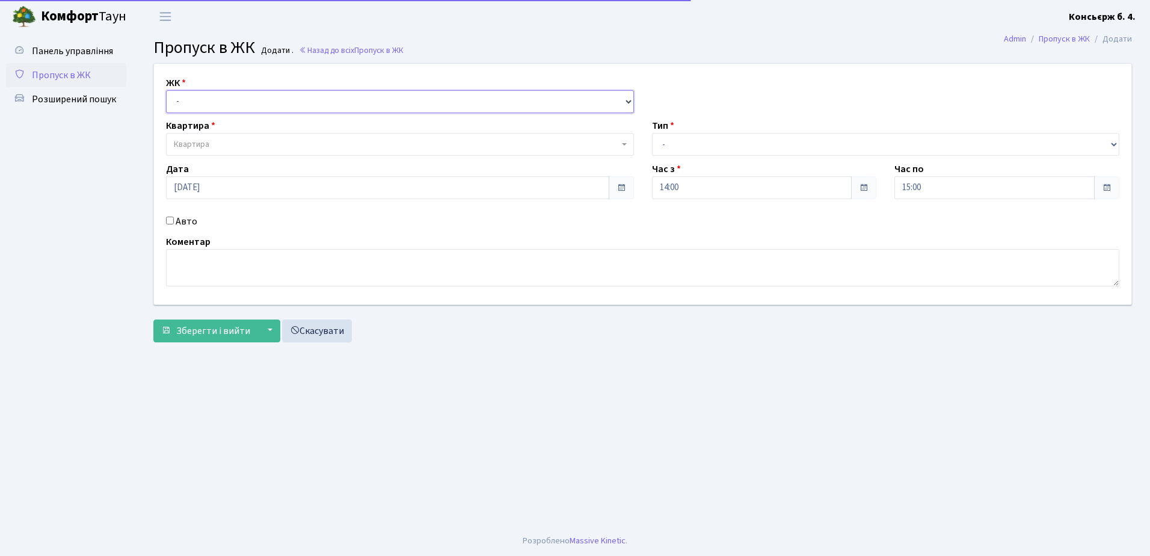
click at [238, 99] on select "- [STREET_ADDRESS]" at bounding box center [400, 101] width 468 height 23
select select "325"
click at [166, 90] on select "- [STREET_ADDRESS]" at bounding box center [400, 101] width 468 height 23
select select
click at [170, 217] on input "Авто" at bounding box center [170, 221] width 8 height 8
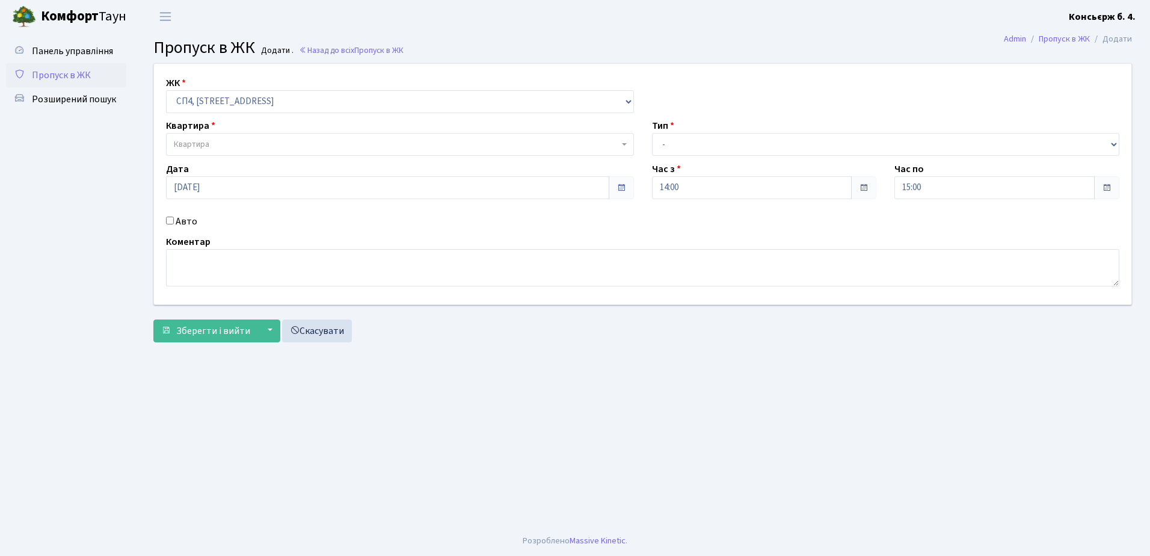
checkbox input "true"
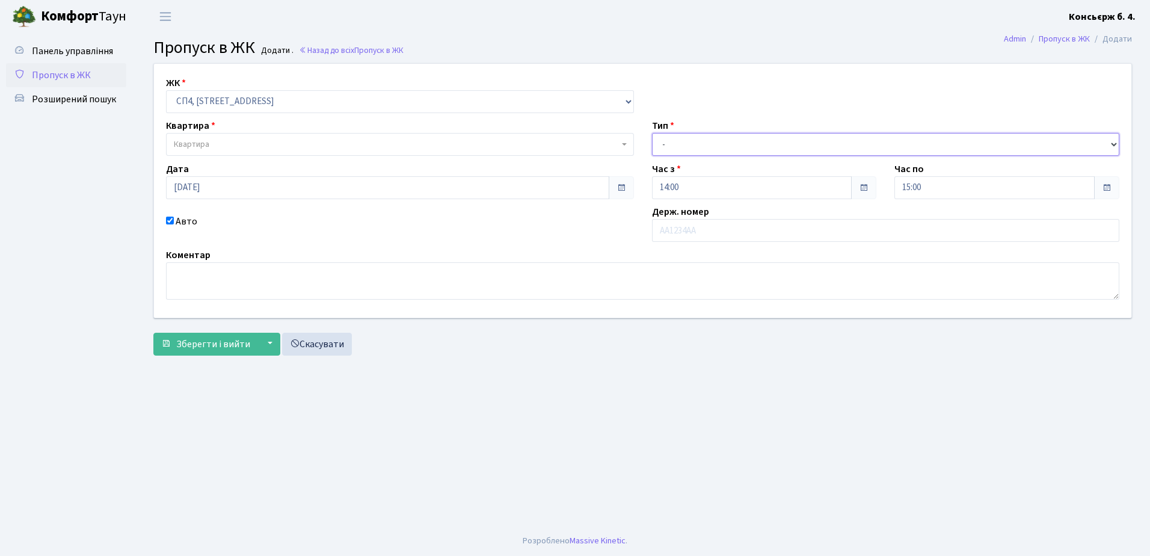
click at [751, 141] on select "- Доставка Таксі Гості Сервіс" at bounding box center [886, 144] width 468 height 23
select select "1"
click at [652, 133] on select "- Доставка Таксі Гості Сервіс" at bounding box center [886, 144] width 468 height 23
click at [716, 231] on input "text" at bounding box center [886, 230] width 468 height 23
click at [737, 230] on input "АХ6137МТ" at bounding box center [886, 230] width 468 height 23
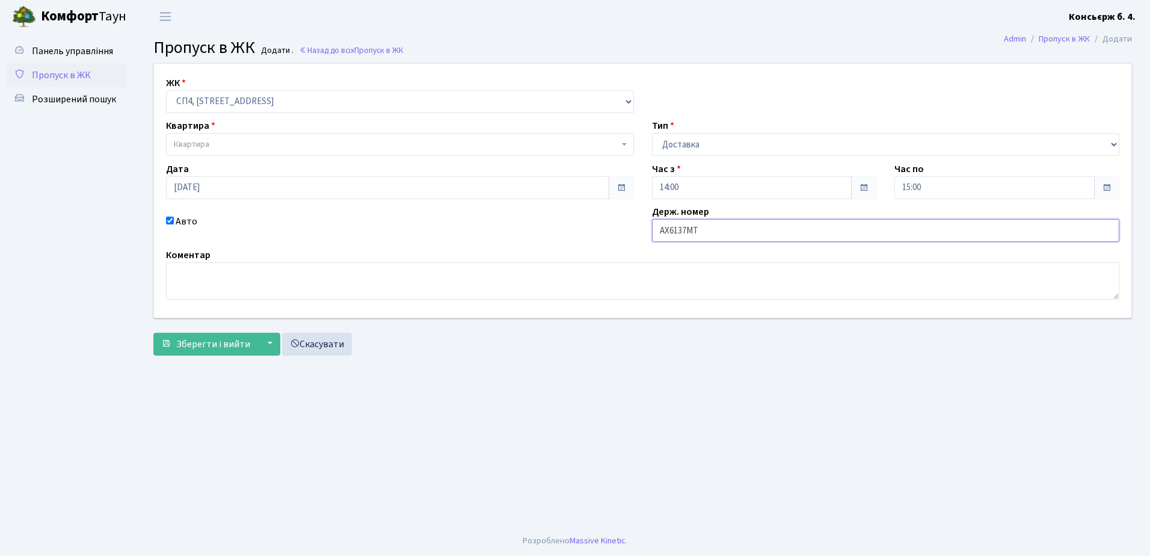
type input "АХ6137МТ"
click at [340, 141] on span "Квартира" at bounding box center [396, 144] width 445 height 12
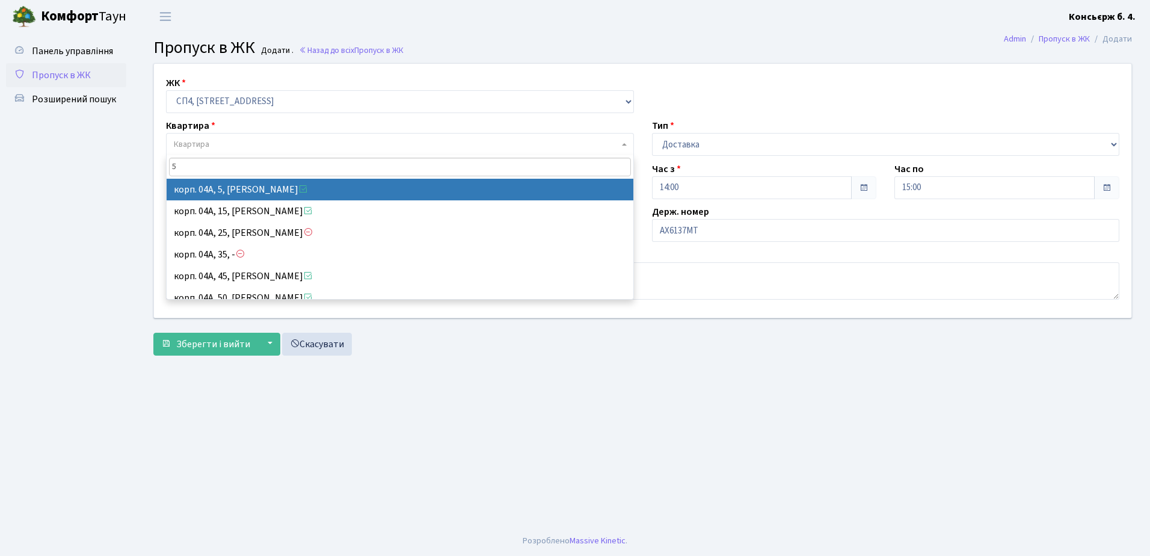
type input "5"
select select "21033"
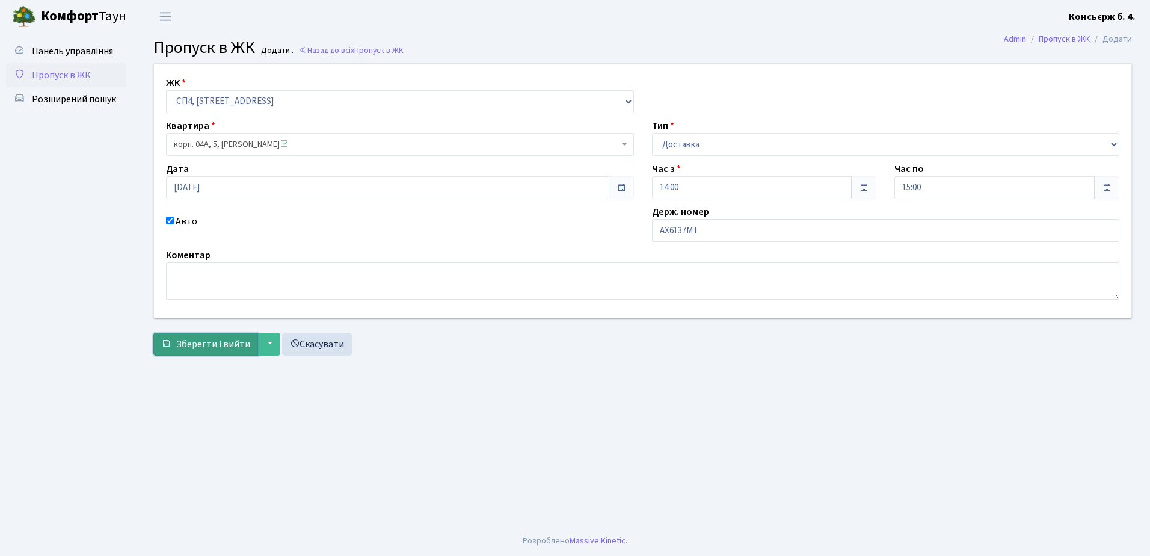
click at [209, 342] on span "Зберегти і вийти" at bounding box center [213, 343] width 74 height 13
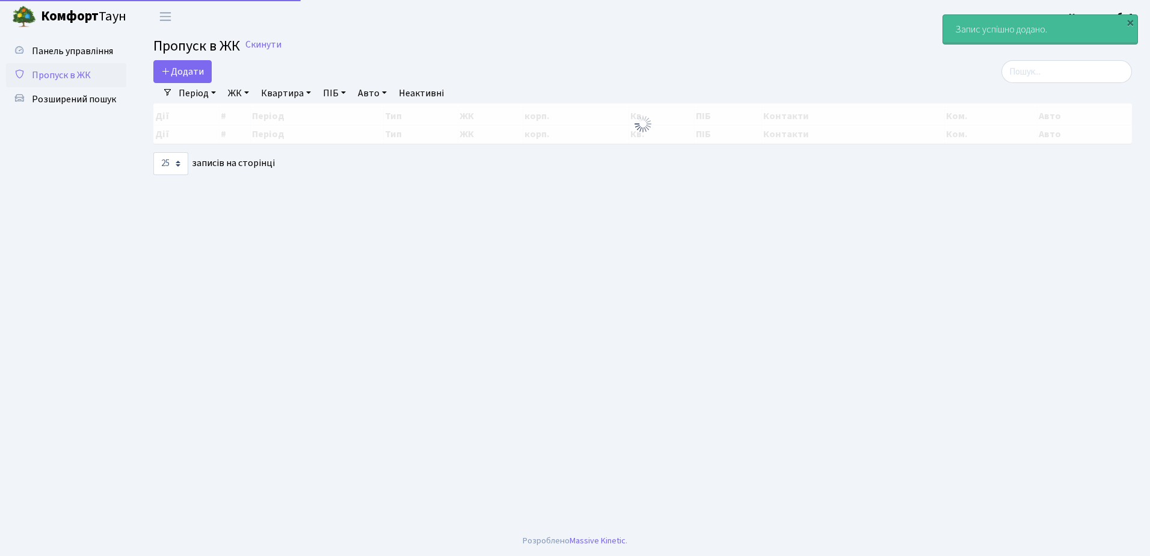
select select "25"
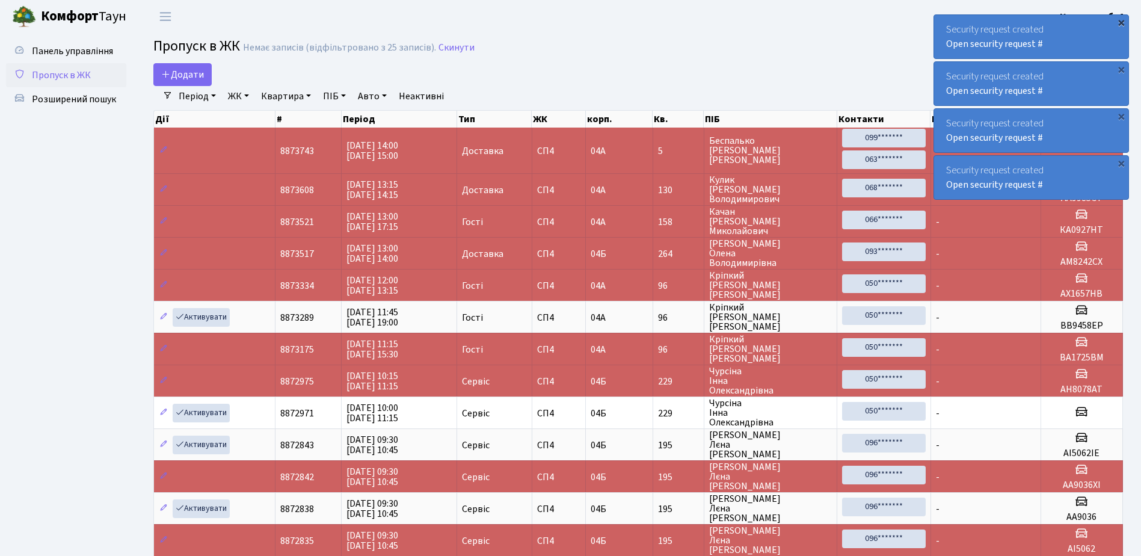
click at [1122, 22] on div "×" at bounding box center [1121, 22] width 12 height 12
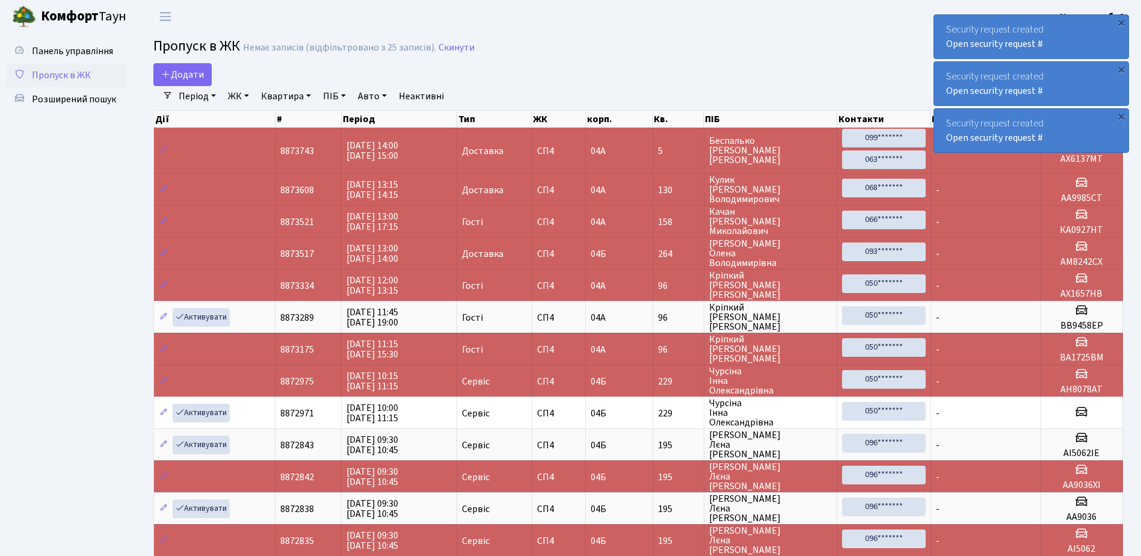
click at [1122, 22] on div "×" at bounding box center [1121, 22] width 12 height 12
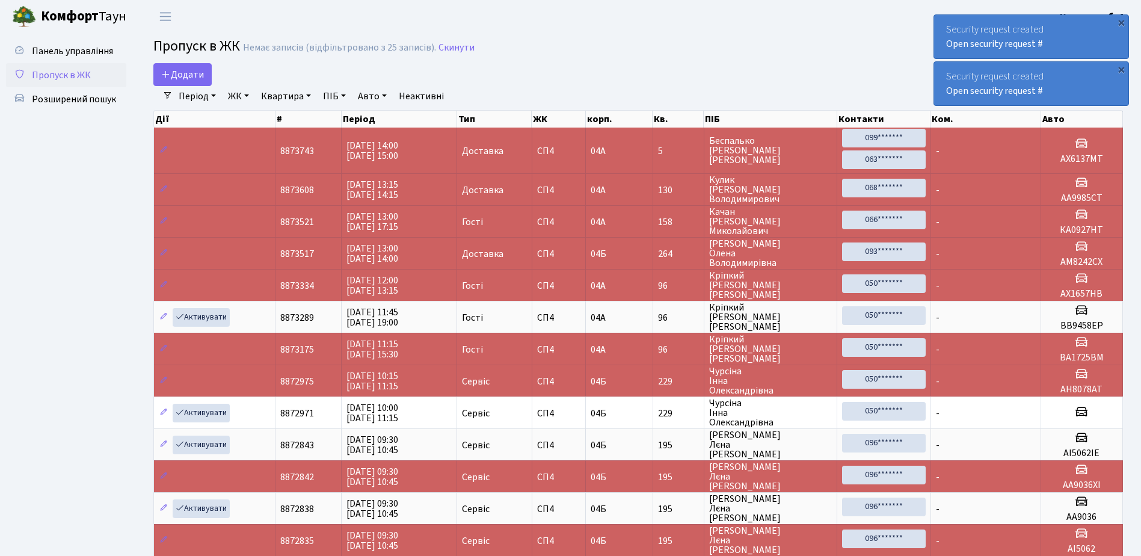
click at [1122, 22] on div "×" at bounding box center [1121, 22] width 12 height 12
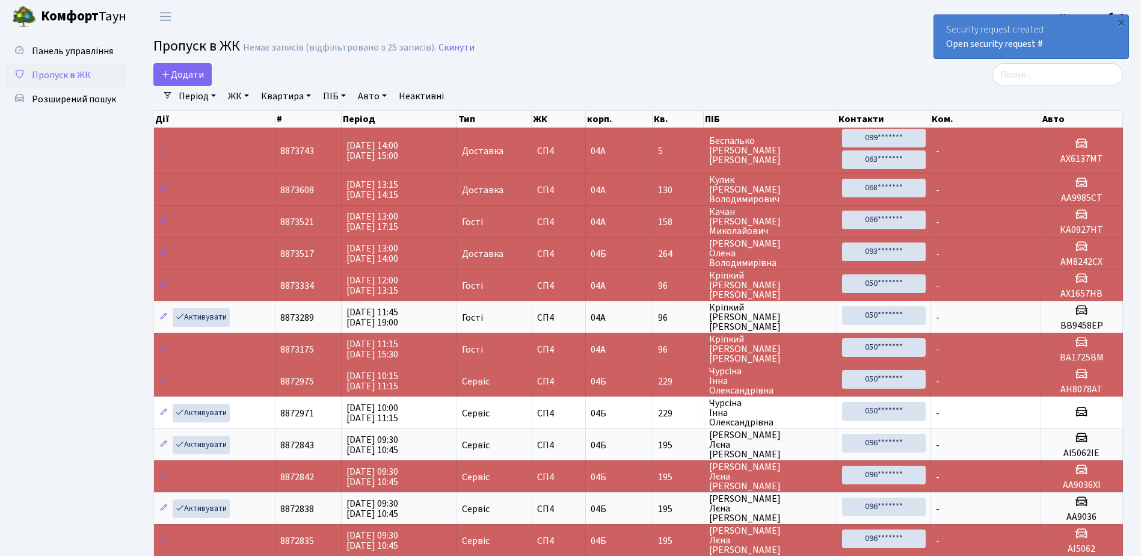
click at [1122, 23] on div "×" at bounding box center [1121, 22] width 12 height 12
